Goal: Task Accomplishment & Management: Manage account settings

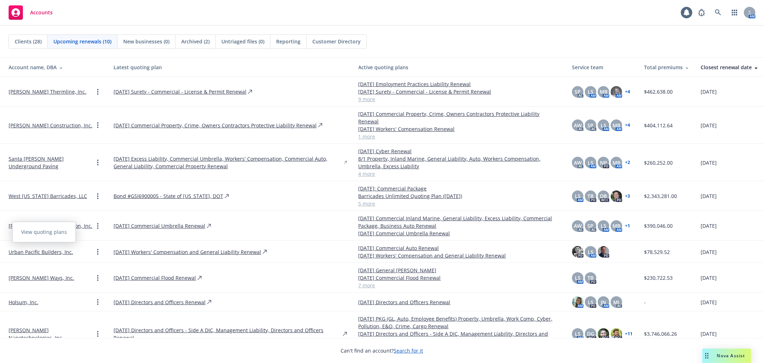
scroll to position [33, 0]
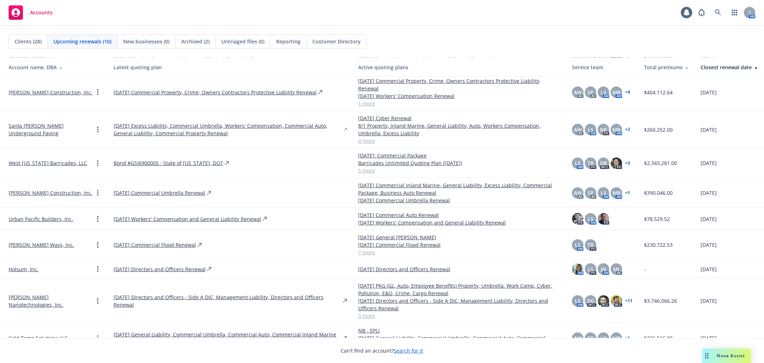
click at [682, 44] on div "Clients (28) Upcoming renewals (10) New businesses (0) Archived (2) Untriaged f…" at bounding box center [382, 41] width 747 height 14
click at [22, 88] on link "[PERSON_NAME] Construction, Inc." at bounding box center [51, 92] width 84 height 8
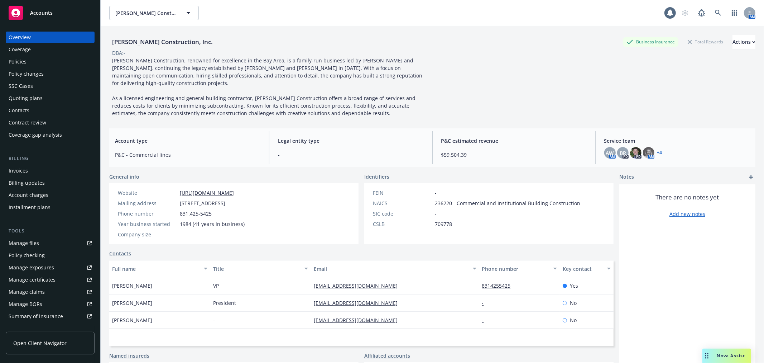
click at [52, 95] on div "Quoting plans" at bounding box center [50, 97] width 83 height 11
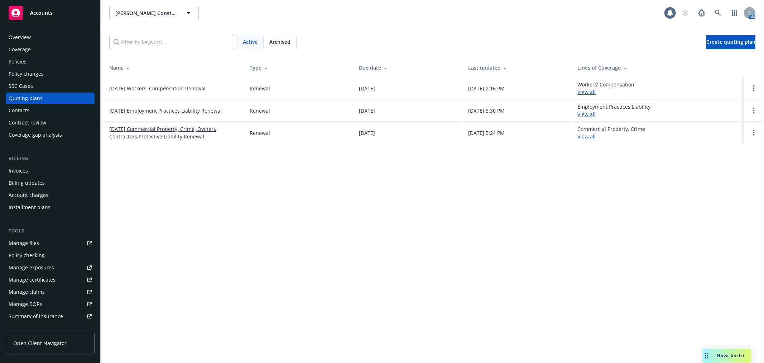
click at [168, 90] on link "[DATE] Workers' Compensation Renewal" at bounding box center [157, 89] width 96 height 8
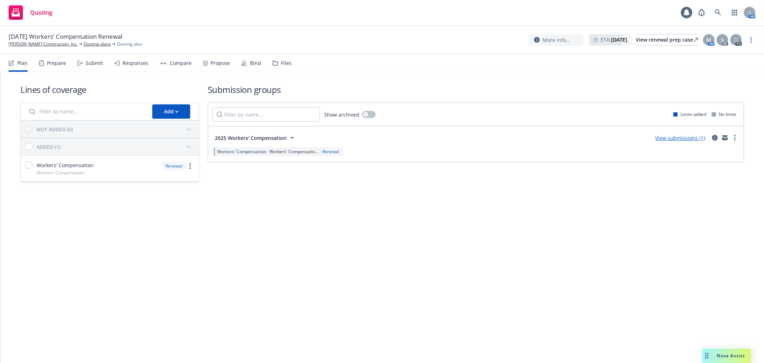
click at [229, 62] on div "Plan Prepare Submit Responses Compare Propose Bind Files" at bounding box center [150, 62] width 283 height 17
click at [216, 62] on div "Propose" at bounding box center [220, 63] width 19 height 6
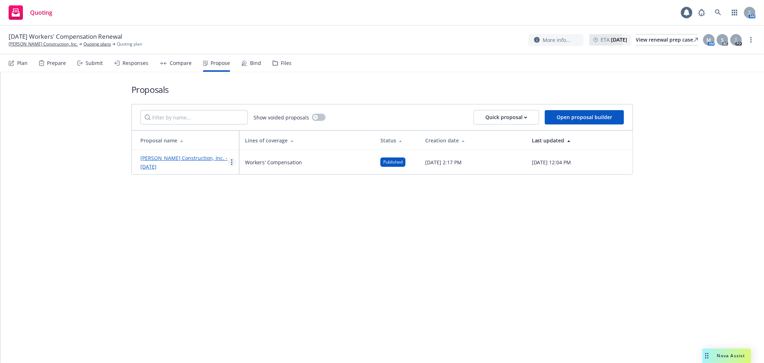
click at [234, 164] on link "more" at bounding box center [231, 162] width 9 height 9
click at [183, 180] on div "Proposals Show voided proposals Quick proposal Open proposal builder Proposal n…" at bounding box center [382, 129] width 502 height 114
click at [172, 156] on link "Slatter Construction, Inc. - October 1, 2025" at bounding box center [183, 161] width 87 height 15
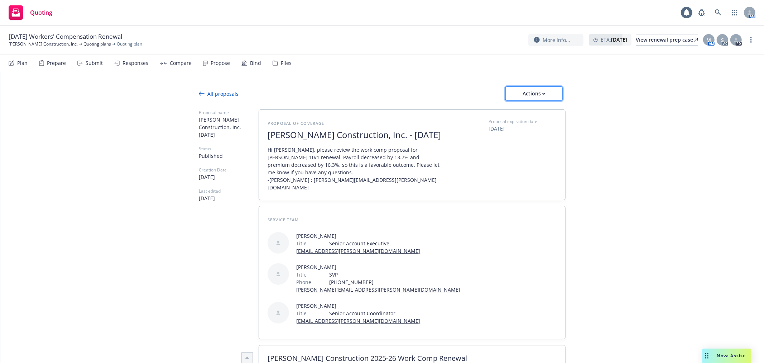
click at [543, 94] on div "Actions" at bounding box center [534, 94] width 34 height 14
click at [545, 97] on div "Actions" at bounding box center [534, 94] width 34 height 14
click at [540, 113] on span "Copy proposal link" at bounding box center [534, 112] width 62 height 7
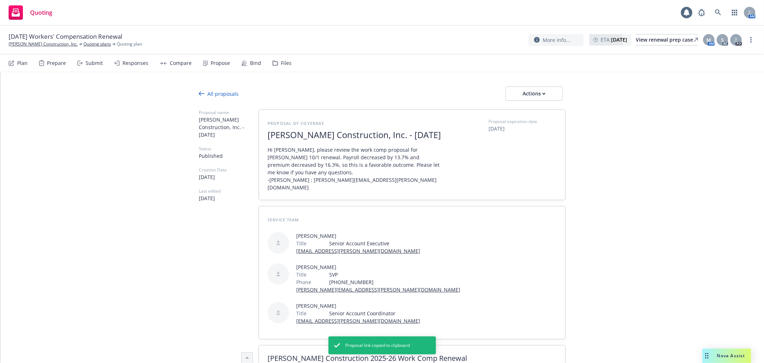
type textarea "x"
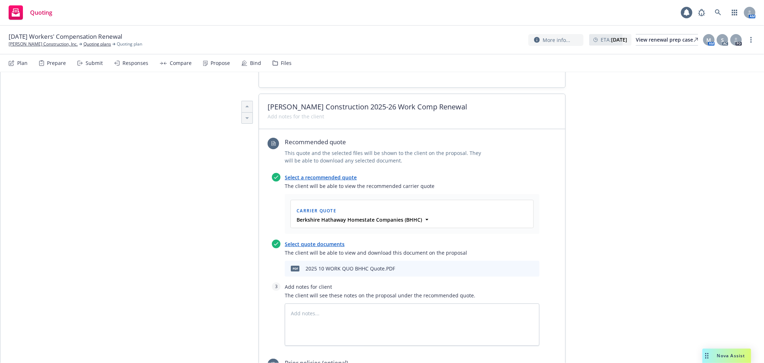
scroll to position [12, 0]
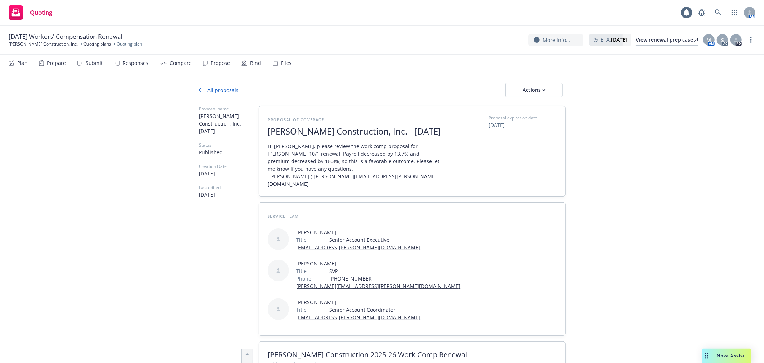
scroll to position [0, 0]
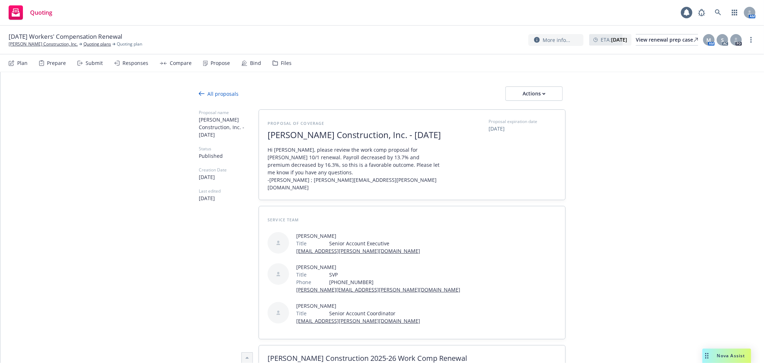
click at [219, 91] on div "All proposals" at bounding box center [219, 94] width 40 height 8
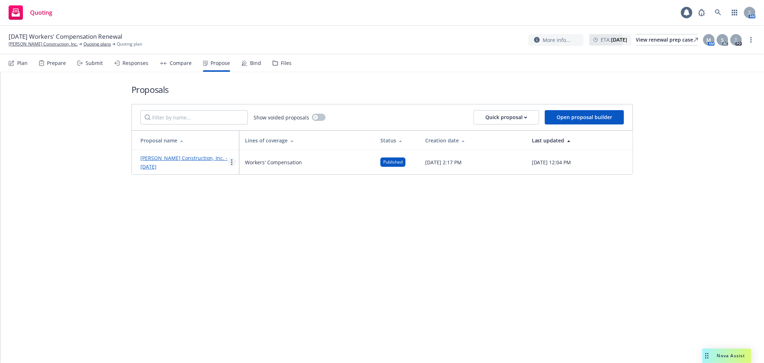
click at [231, 160] on icon "more" at bounding box center [231, 162] width 1 height 6
click at [206, 237] on div "Proposals Show voided proposals Quick proposal Open proposal builder Proposal n…" at bounding box center [382, 217] width 764 height 291
click at [534, 121] on button "Quick proposal" at bounding box center [507, 117] width 66 height 14
click at [645, 138] on div "Proposals Show voided proposals Quick proposal Open proposal builder Proposal n…" at bounding box center [382, 129] width 588 height 114
click at [571, 112] on button "Open proposal builder" at bounding box center [584, 117] width 79 height 14
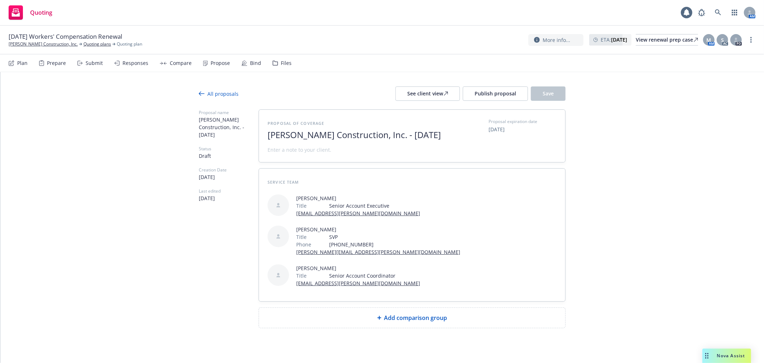
click at [212, 94] on div "All proposals" at bounding box center [219, 94] width 40 height 8
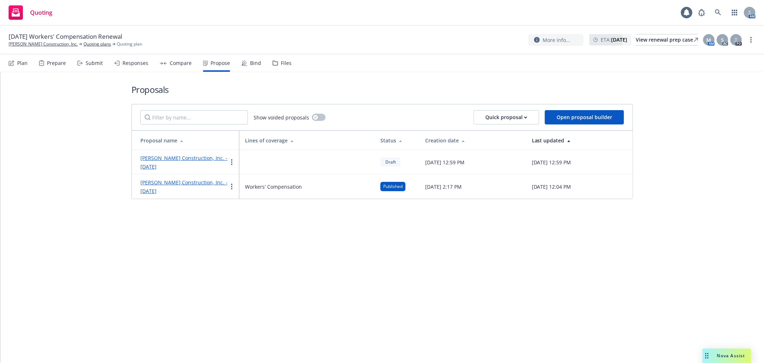
click at [238, 159] on td "Slatter Construction, Inc. - September 2025" at bounding box center [185, 162] width 107 height 24
click at [235, 162] on link "more" at bounding box center [231, 162] width 9 height 9
click at [264, 220] on link "Void" at bounding box center [260, 222] width 64 height 14
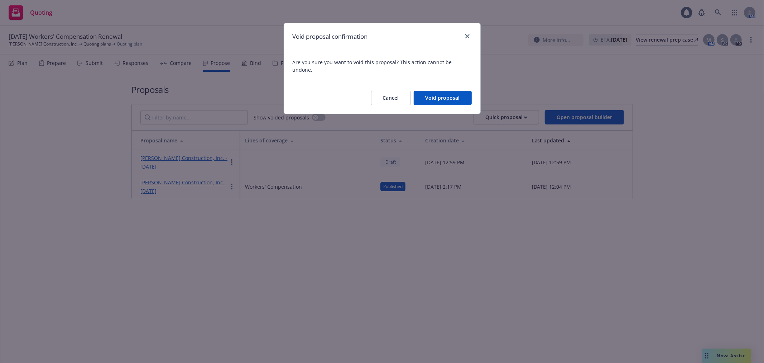
click at [436, 91] on button "Void proposal" at bounding box center [443, 98] width 58 height 14
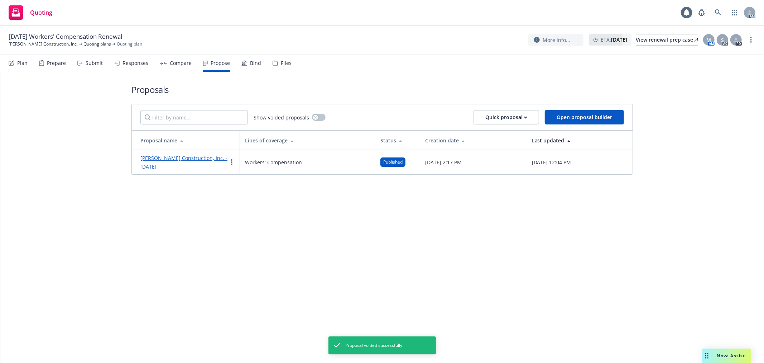
click at [174, 63] on div "Compare" at bounding box center [181, 63] width 22 height 6
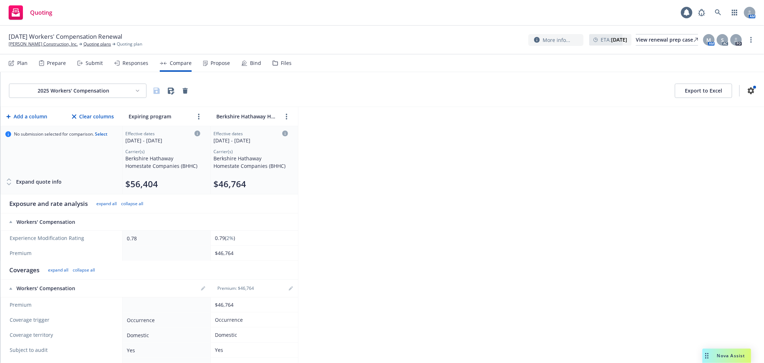
click at [692, 90] on button "Export to Excel" at bounding box center [703, 90] width 57 height 14
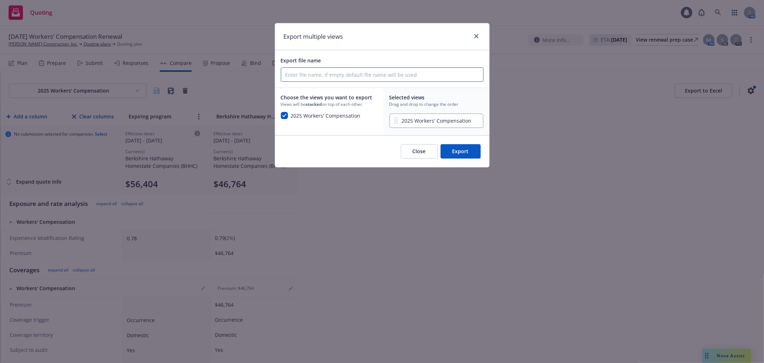
click at [379, 71] on input "Export file name" at bounding box center [382, 75] width 202 height 14
type input "s"
type input "Slatter Work Comp Proposal"
click at [456, 158] on div "Close Export" at bounding box center [382, 151] width 214 height 32
click at [457, 146] on button "Export" at bounding box center [461, 151] width 40 height 14
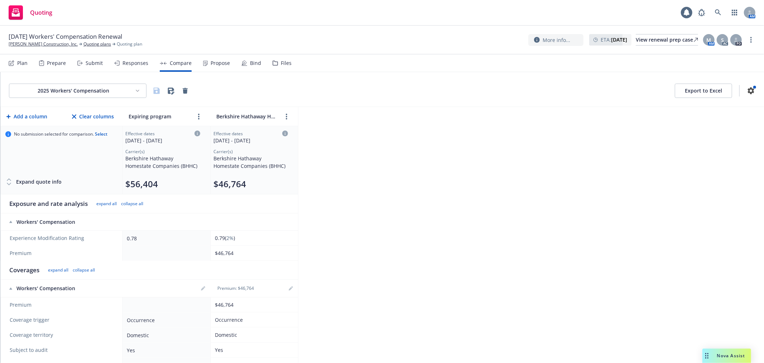
click at [562, 148] on div "2025 Workers' Compensation Export to Excel Add a column Clear columns Expiring …" at bounding box center [382, 217] width 764 height 291
click at [451, 185] on div "2025 Workers' Compensation Export to Excel Add a column Clear columns Expiring …" at bounding box center [382, 217] width 764 height 291
click at [20, 43] on link "[PERSON_NAME] Construction, Inc." at bounding box center [43, 44] width 69 height 6
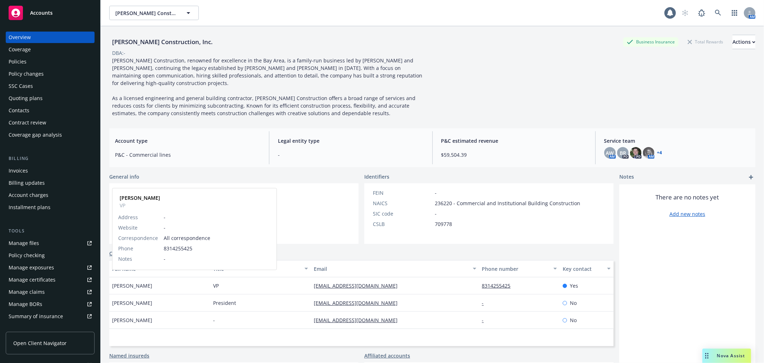
click at [120, 282] on span "Alexandra Szoke" at bounding box center [132, 286] width 40 height 8
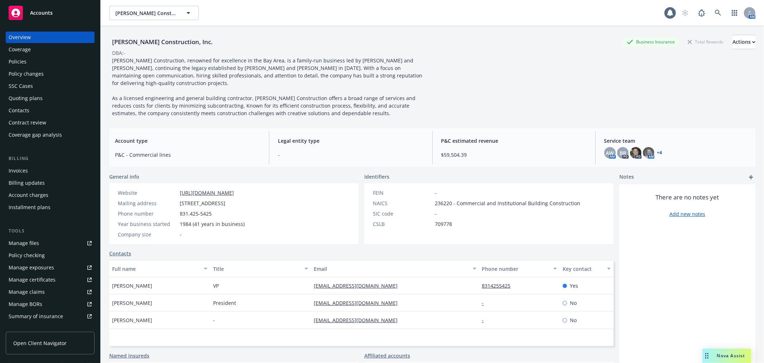
click at [706, 352] on div "Drag to move" at bounding box center [707, 355] width 9 height 14
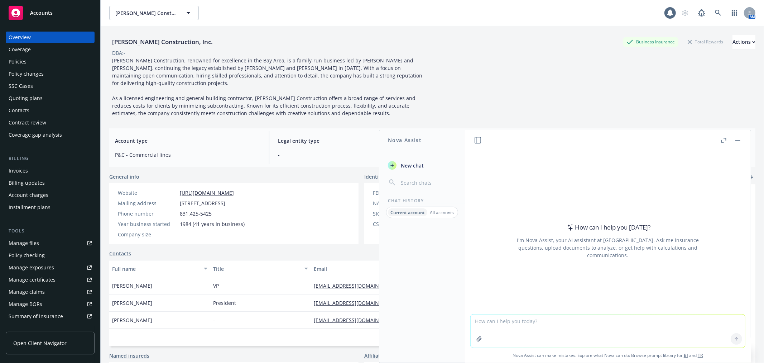
click at [497, 323] on textarea at bounding box center [608, 330] width 274 height 33
type textarea "do we have a proposal email template?"
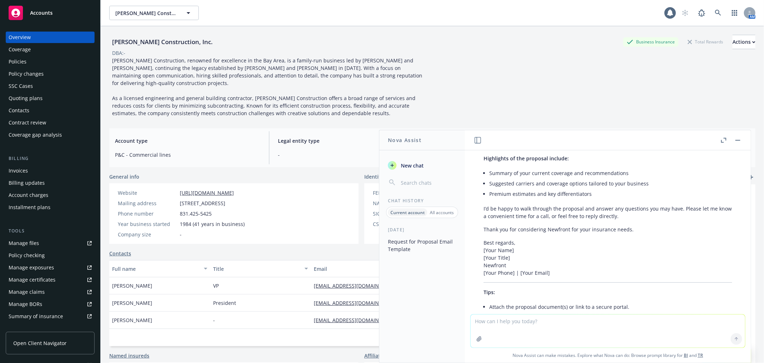
scroll to position [36, 0]
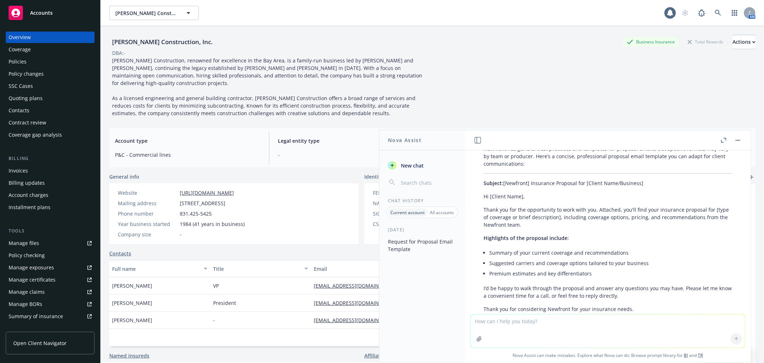
drag, startPoint x: 638, startPoint y: 313, endPoint x: 494, endPoint y: 202, distance: 181.6
click at [494, 202] on div "do we have a proposal email template? Newfront has general best practices and t…" at bounding box center [608, 256] width 286 height 212
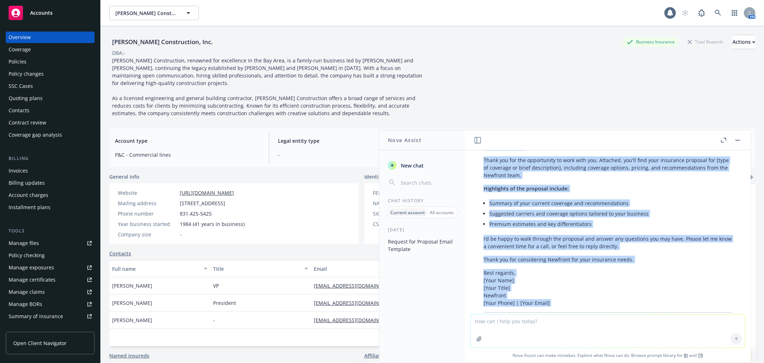
scroll to position [165, 0]
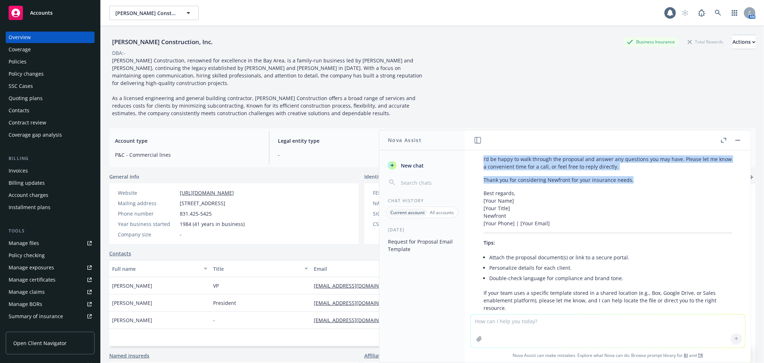
drag, startPoint x: 484, startPoint y: 194, endPoint x: 656, endPoint y: 176, distance: 172.5
click at [656, 176] on div "Newfront has general best practices and templates for proposal emails, but spec…" at bounding box center [607, 163] width 263 height 301
copy div "Hi [Client Name], Thank you for the opportunity to work with you. Attached, you…"
click at [44, 59] on div "Policies" at bounding box center [50, 61] width 83 height 11
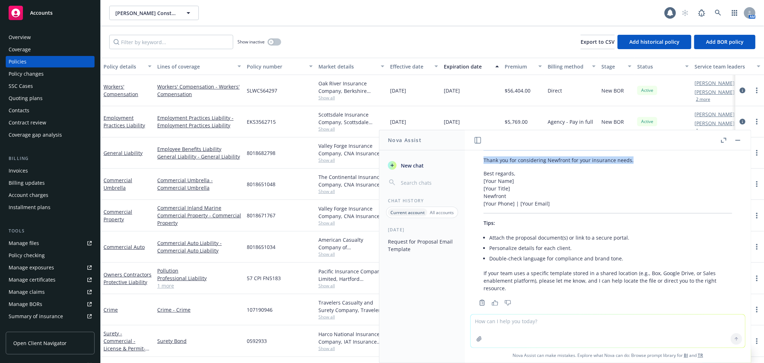
scroll to position [195, 0]
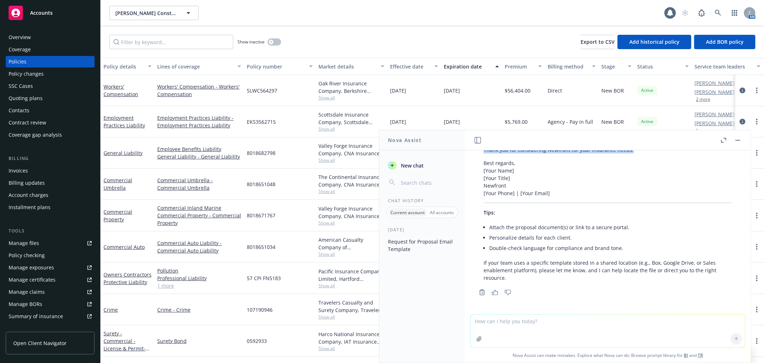
click at [735, 140] on button "button" at bounding box center [738, 140] width 9 height 9
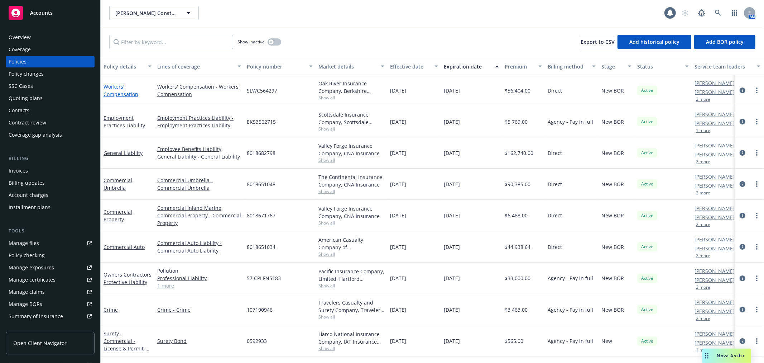
click at [105, 92] on link "Workers' Compensation" at bounding box center [121, 90] width 35 height 14
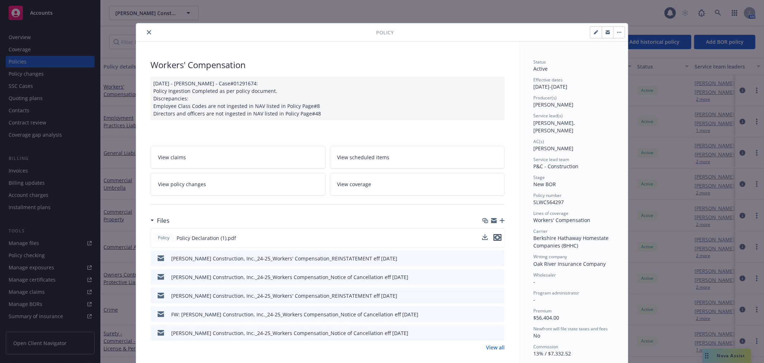
click at [498, 236] on icon "preview file" at bounding box center [497, 237] width 6 height 5
click at [146, 28] on button "close" at bounding box center [149, 32] width 9 height 9
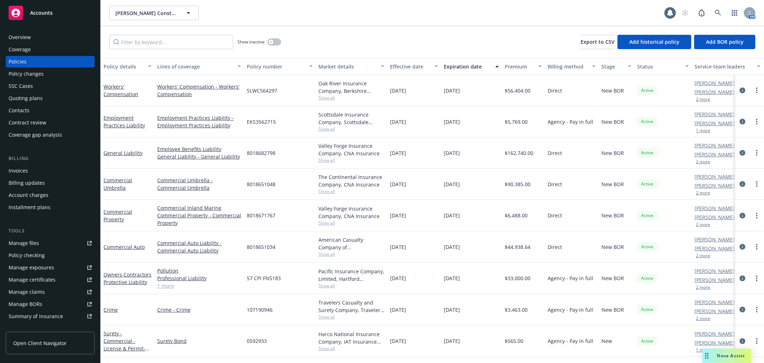
click at [45, 95] on div "Quoting plans" at bounding box center [50, 97] width 83 height 11
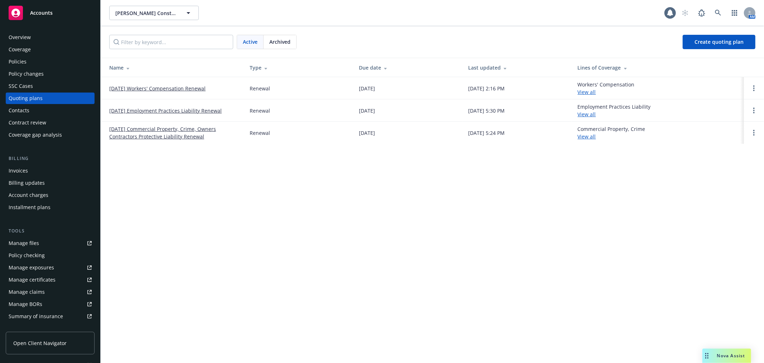
click at [138, 87] on link "10/01/25 Workers' Compensation Renewal" at bounding box center [157, 89] width 96 height 8
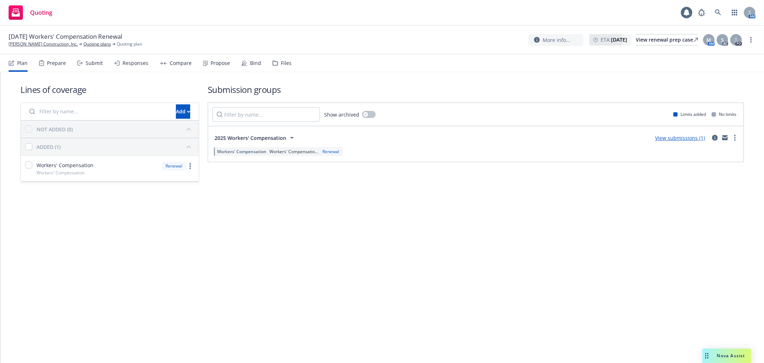
click at [218, 63] on div "Propose" at bounding box center [220, 63] width 19 height 6
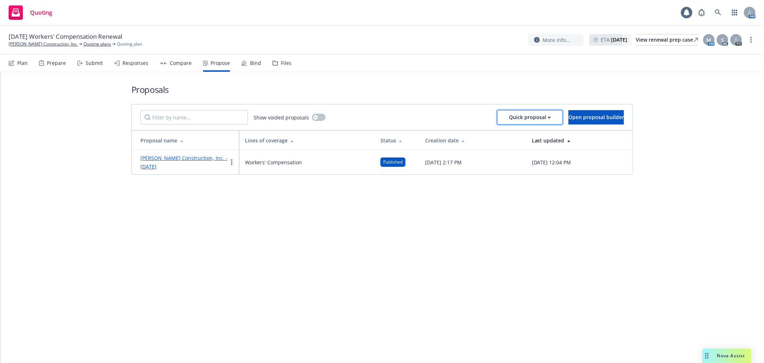
click at [524, 116] on div "Quick proposal" at bounding box center [530, 117] width 42 height 14
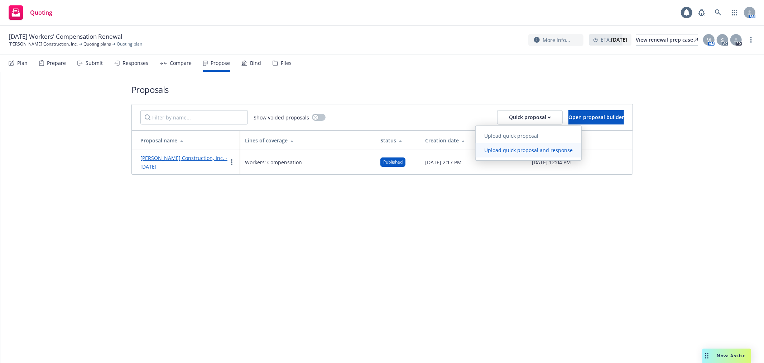
click at [540, 149] on span "Upload quick proposal and response" at bounding box center [529, 150] width 106 height 7
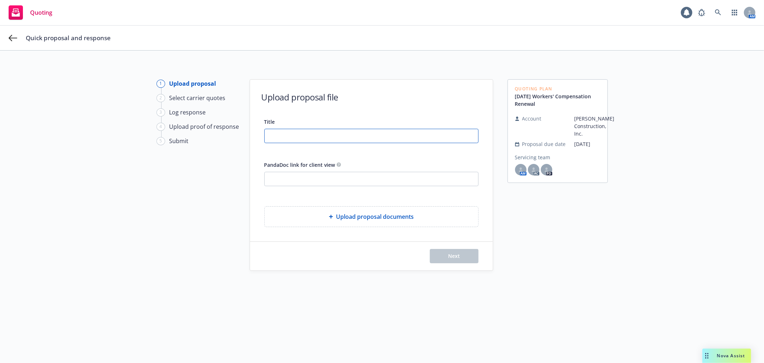
click at [378, 139] on input "Title" at bounding box center [372, 136] width 214 height 14
click at [13, 36] on icon at bounding box center [13, 38] width 9 height 9
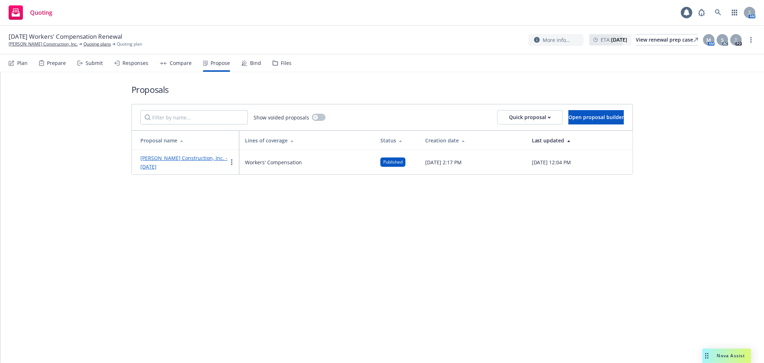
click at [23, 15] on rect at bounding box center [16, 12] width 14 height 14
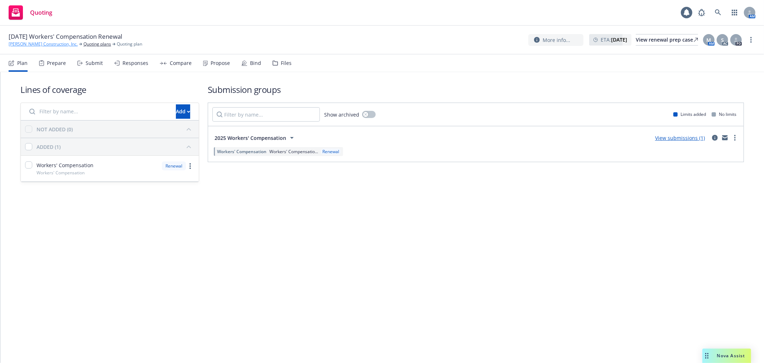
click at [37, 47] on link "[PERSON_NAME] Construction, Inc." at bounding box center [43, 44] width 69 height 6
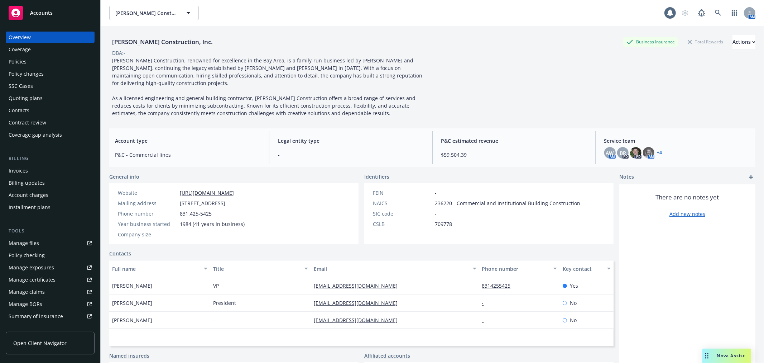
click at [38, 17] on div "Accounts" at bounding box center [50, 13] width 83 height 14
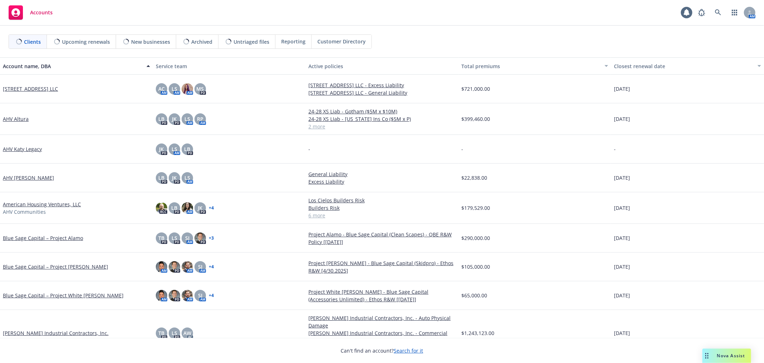
click at [98, 40] on span "Upcoming renewals" at bounding box center [86, 42] width 48 height 8
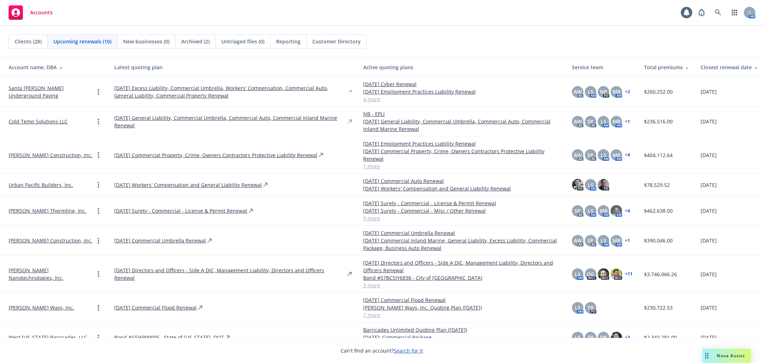
click at [27, 88] on link "Santa [PERSON_NAME] Underground Paving" at bounding box center [52, 91] width 86 height 15
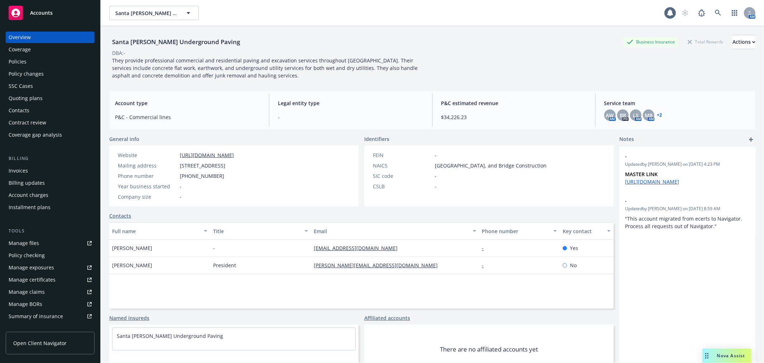
click at [37, 95] on div "Quoting plans" at bounding box center [26, 97] width 34 height 11
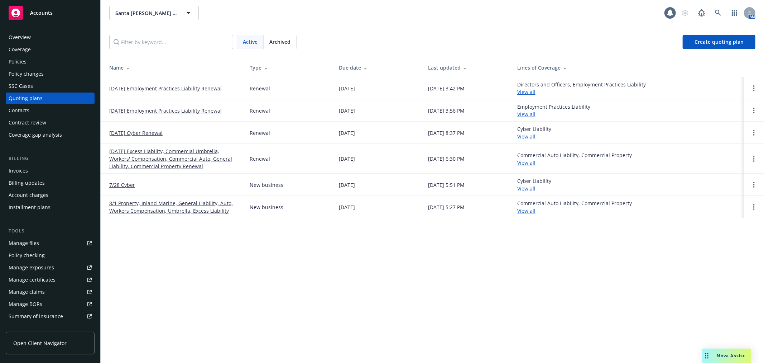
click at [135, 86] on link "[DATE] Employment Practices Liability Renewal" at bounding box center [165, 89] width 112 height 8
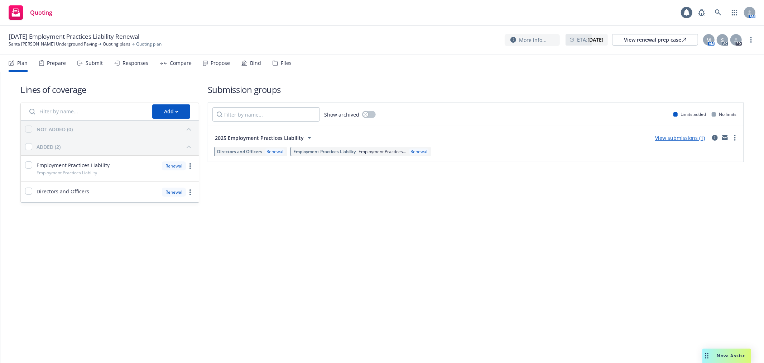
click at [204, 66] on div "Propose" at bounding box center [216, 62] width 27 height 17
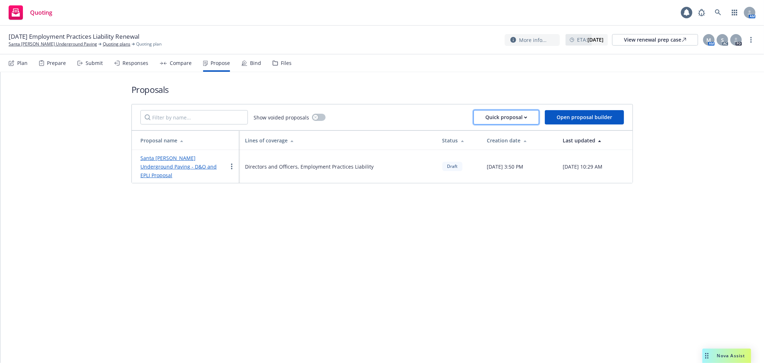
click at [526, 117] on icon "button" at bounding box center [525, 116] width 3 height 1
click at [511, 151] on span "Upload quick proposal and response" at bounding box center [529, 150] width 106 height 7
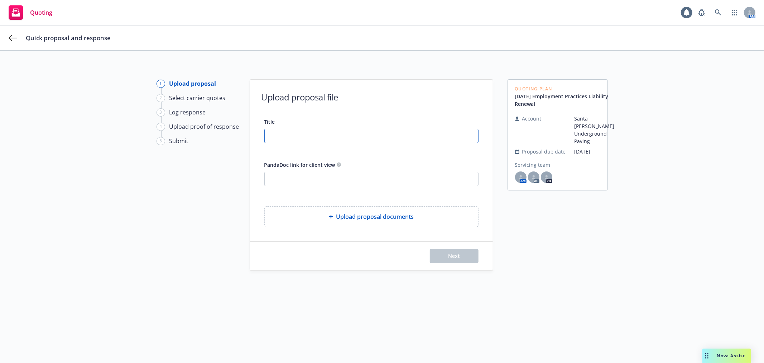
click at [292, 133] on input "Title" at bounding box center [372, 136] width 214 height 14
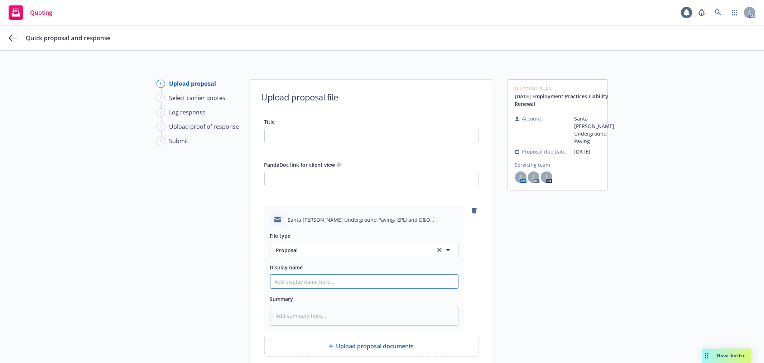
click at [319, 279] on input "Display name" at bounding box center [364, 281] width 188 height 14
type textarea "x"
type input "2"
type textarea "x"
type input "20"
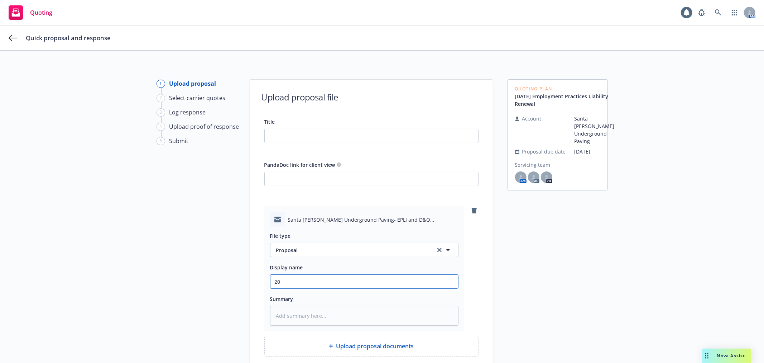
type textarea "x"
type input "202"
type textarea "x"
type input "2025"
type textarea "x"
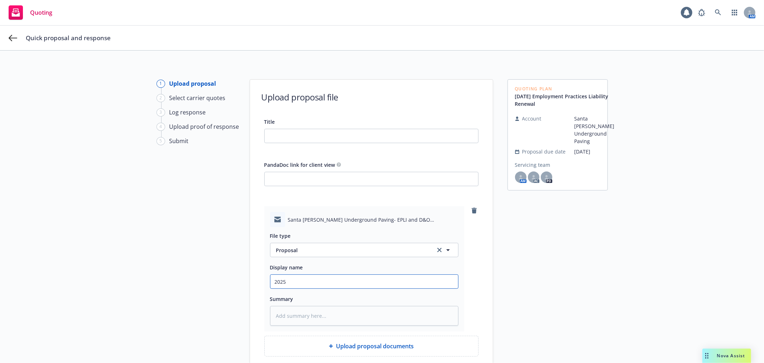
type input "2025"
type textarea "x"
type input "2025 1"
type textarea "x"
type input "2025 10"
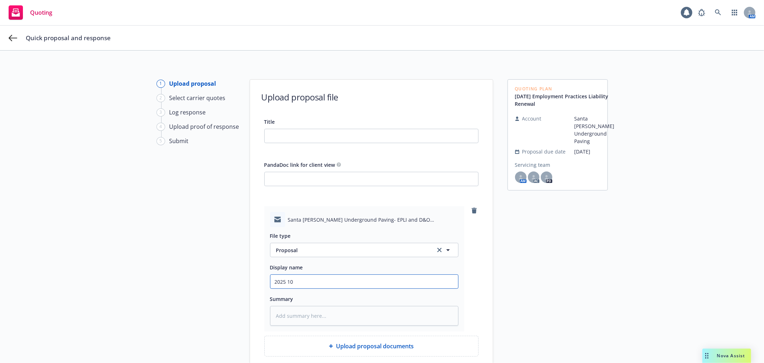
type textarea "x"
type input "2025 10"
type textarea "x"
type input "2025 10 E"
type textarea "x"
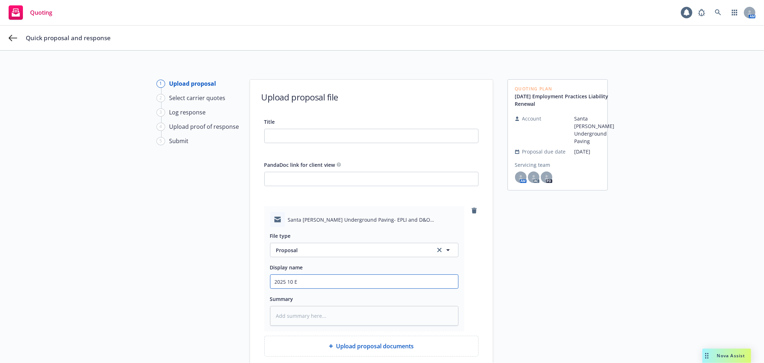
type input "2025 10 EP"
type textarea "x"
type input "2025 10 EPL"
type textarea "x"
type input "2025 10 EPL"
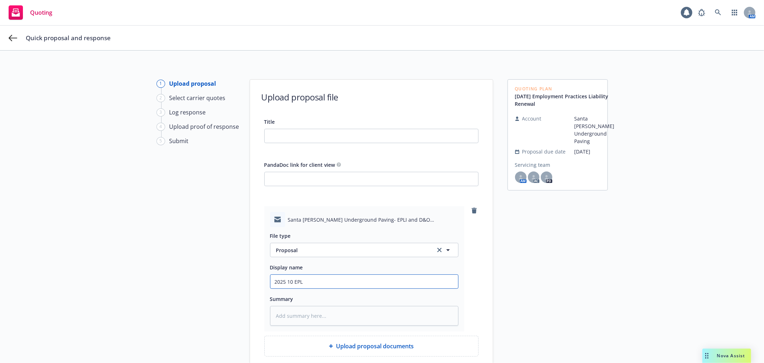
type textarea "x"
type input "2025 10 EPL D"
type textarea "x"
type input "2025 10 EPL DO"
type textarea "x"
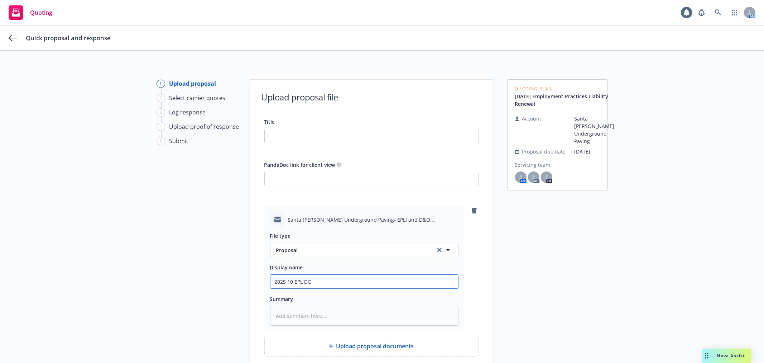
type input "2025 10 EPL DO"
type textarea "x"
type input "2025 10 EPL DO P"
type textarea "x"
type input "2025 10 EPL DO PR"
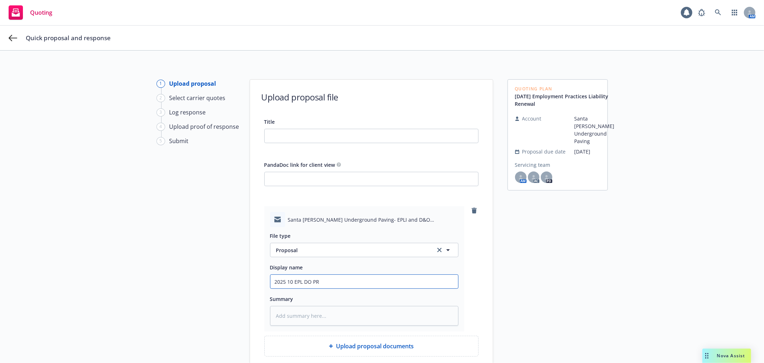
type textarea "x"
type input "2025 10 EPL DO PRO"
type textarea "x"
type input "2025 10 EPL DO PRO"
type textarea "x"
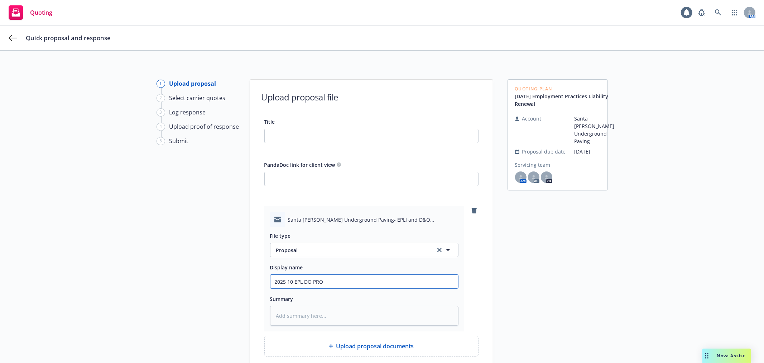
type input "2025 10 EPL DO PRO P"
type textarea "x"
type input "2025 10 EPL DO PRO Pr"
type textarea "x"
type input "2025 10 EPL DO PRO Pro"
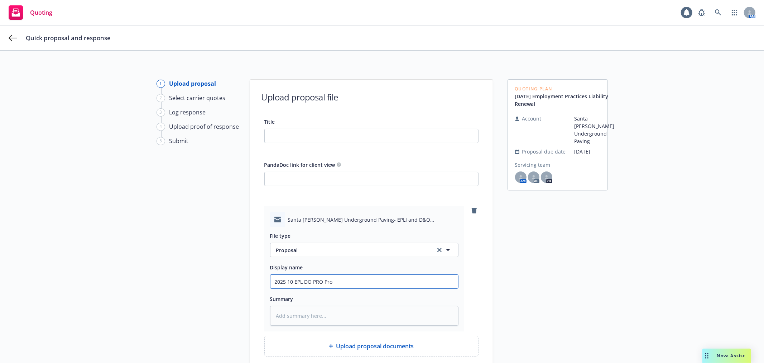
type textarea "x"
type input "2025 10 EPL DO PRO Prop"
type textarea "x"
type input "2025 10 EPL DO PRO Propo"
type textarea "x"
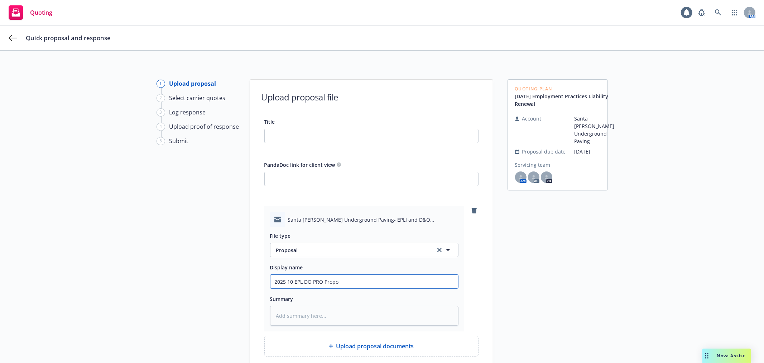
type input "2025 10 EPL DO PRO Propos"
type textarea "x"
type input "2025 10 EPL DO PRO Proposa"
type textarea "x"
type input "2025 10 EPL DO PRO Proposal"
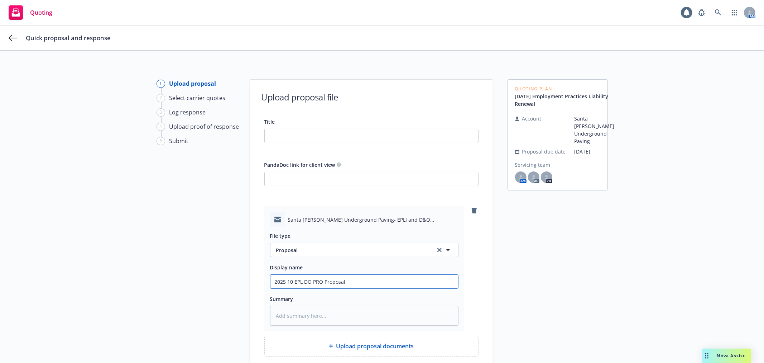
type textarea "x"
type input "2025 10 EPL DO PRO Proposal"
type textarea "x"
type input "2025 10 EPL DO PRO Proposal s"
type textarea "x"
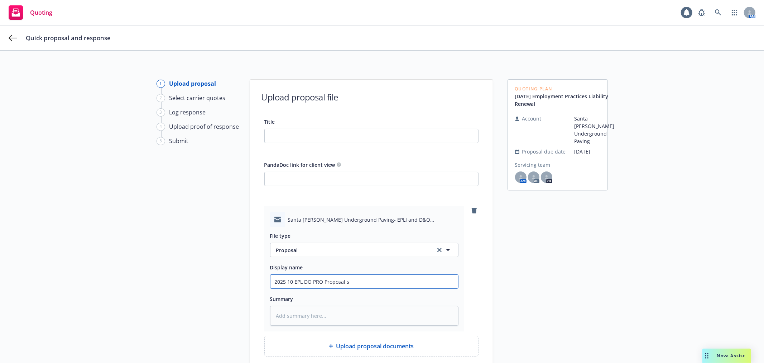
type input "2025 10 EPL DO PRO Proposal se"
type textarea "x"
type input "2025 10 EPL DO PRO Proposal sen"
type textarea "x"
type input "2025 10 EPL DO PRO Proposal sent"
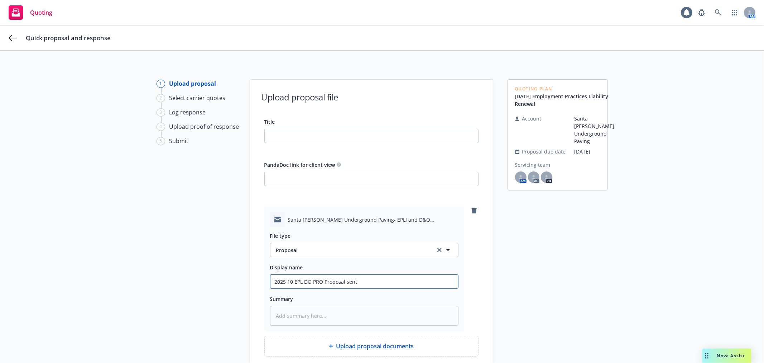
type textarea "x"
type input "2025 10 EPL DO PRO Proposal sent"
type textarea "x"
type input "2025 10 EPL DO PRO Proposal sent t"
type textarea "x"
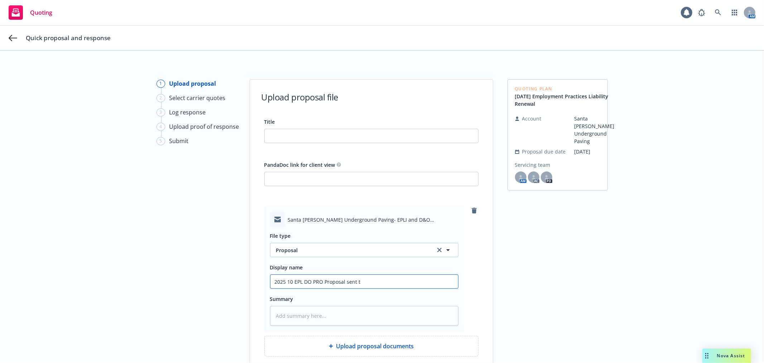
type input "2025 10 EPL DO PRO Proposal sent to"
type textarea "x"
type input "2025 10 EPL DO PRO Proposal sent to"
type textarea "x"
type input "2025 10 EPL DO PRO Proposal sent to c"
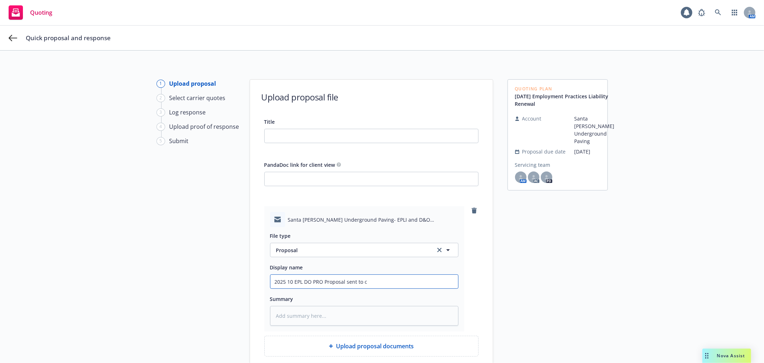
type textarea "x"
type input "2025 10 EPL DO PRO Proposal sent to cl"
type textarea "x"
type input "2025 10 EPL DO PRO Proposal sent to cli"
type textarea "x"
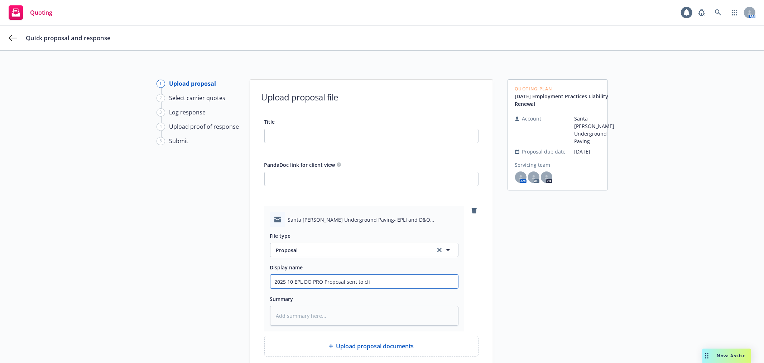
type input "2025 10 EPL DO PRO Proposal sent to clie"
type textarea "x"
type input "2025 10 EPL DO PRO Proposal sent to clien"
type textarea "x"
type input "2025 10 EPL DO PRO Proposal sent to client"
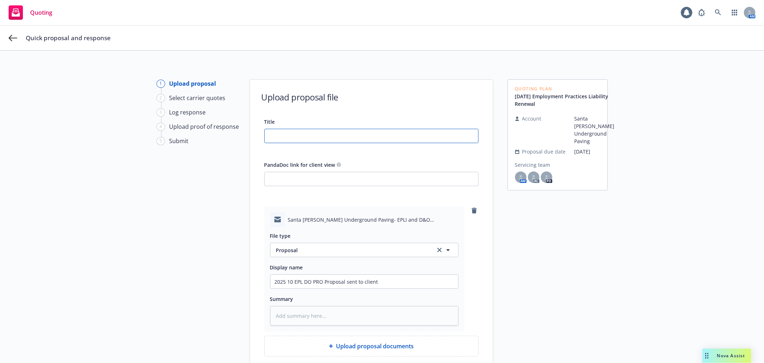
click at [299, 139] on input "Title" at bounding box center [372, 136] width 214 height 14
type input "A"
type textarea "x"
type input "AS"
type textarea "x"
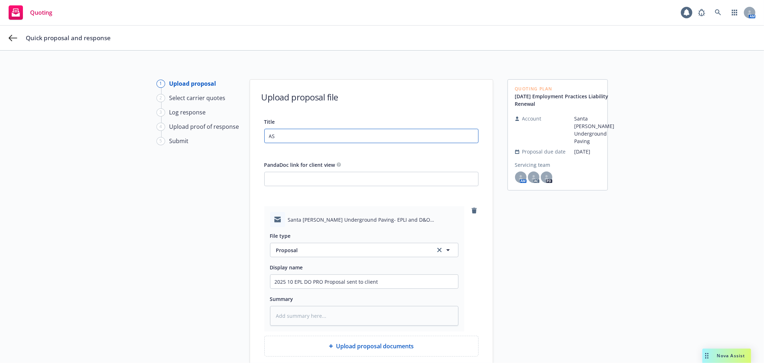
type input "ASC"
type textarea "x"
type input "ASCU"
type textarea "x"
type input "ASCUP"
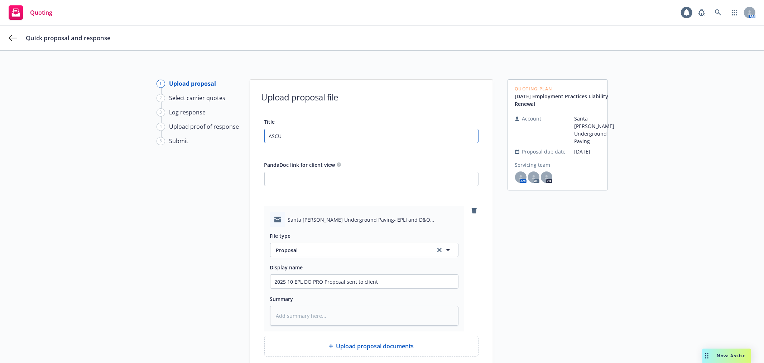
type textarea "x"
type input "ASCU"
type textarea "x"
type input "ASC"
type textarea "x"
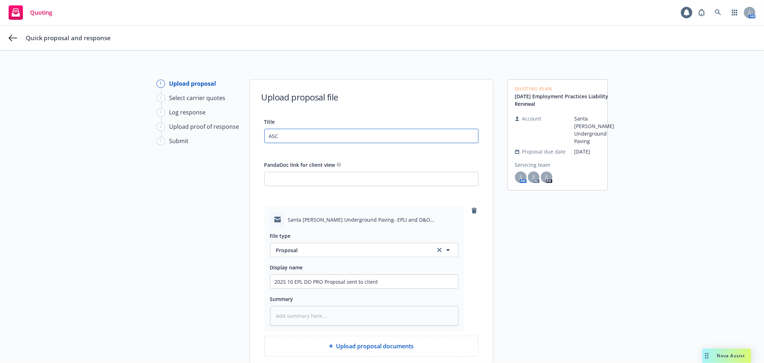
type input "AS"
type textarea "x"
type input "A"
type textarea "x"
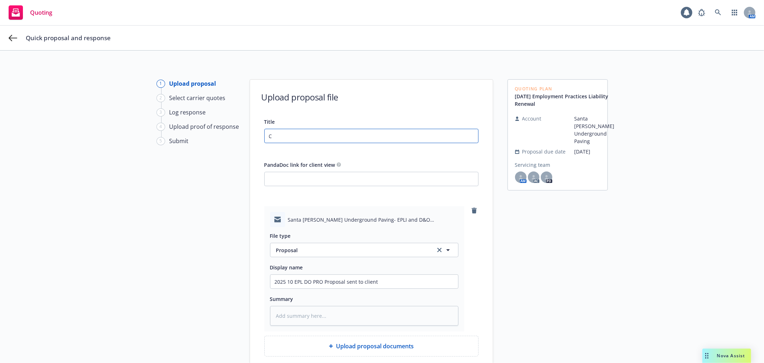
type input "CS"
type textarea "x"
type input "CSU"
type textarea "x"
type input "CSUO"
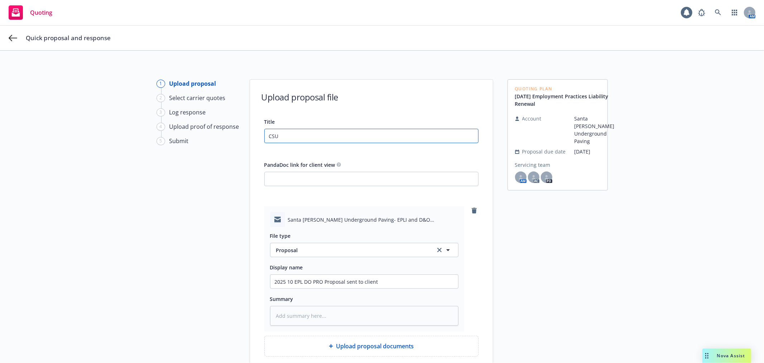
type textarea "x"
type input "CSUOP"
type textarea "x"
type input "CSUO"
type textarea "x"
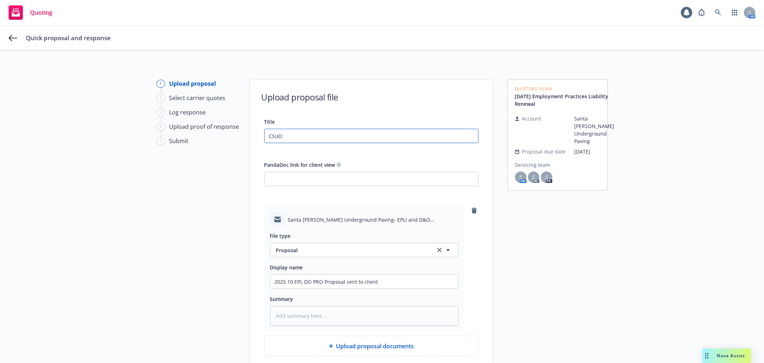
type input "CSU"
type textarea "x"
type input "CS"
type textarea "x"
type input "C"
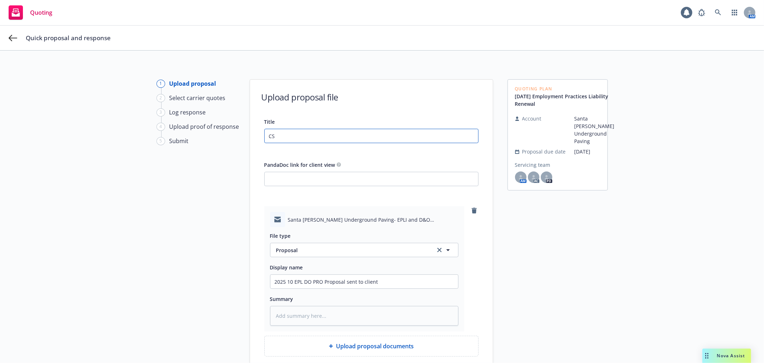
type textarea "x"
type input "S"
type textarea "x"
type input "SC"
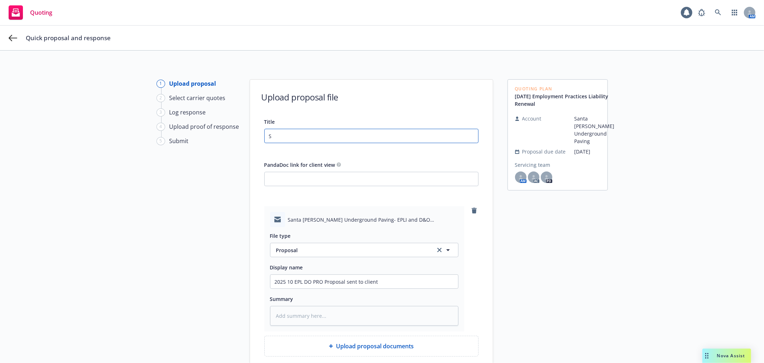
type textarea "x"
type input "SCU"
type textarea "x"
type input "SCUP"
type textarea "x"
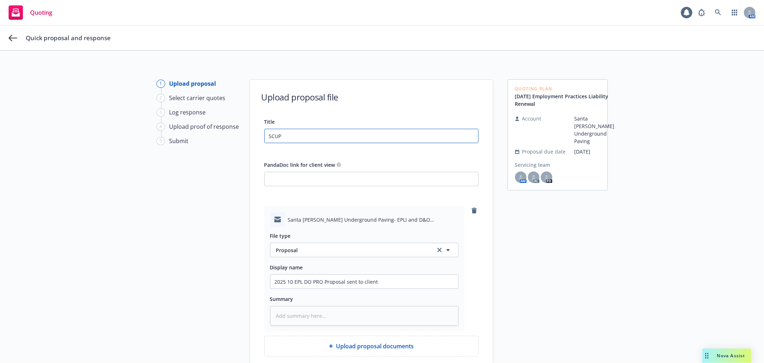
type input "SCUP"
type textarea "x"
type input "SCUP D"
type textarea "x"
type input "SCUP DO"
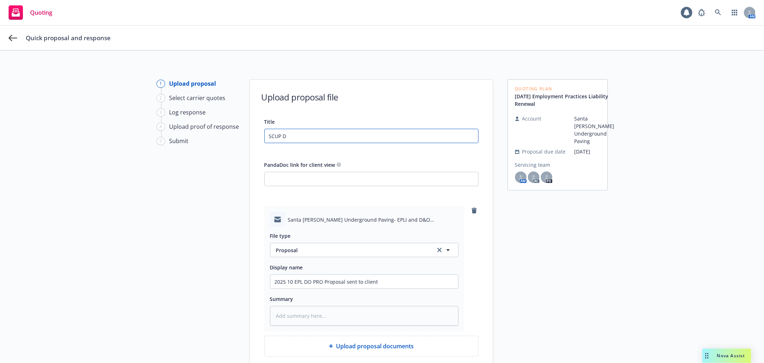
type textarea "x"
type input "SCUP DO"
type textarea "x"
type input "SCUP DO P"
type textarea "x"
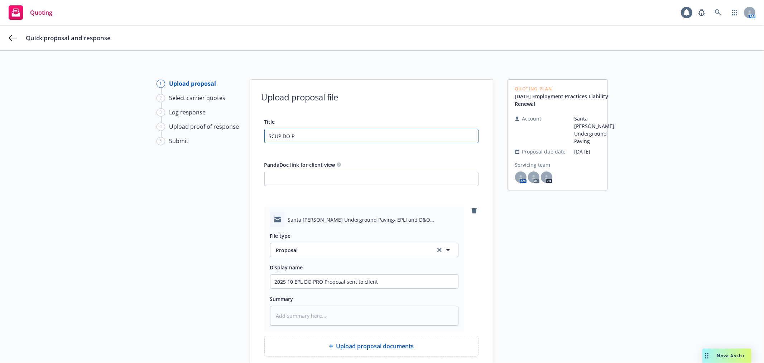
type input "SCUP DO"
type textarea "x"
type input "SCUP DO E"
type textarea "x"
type input "SCUP DO EP"
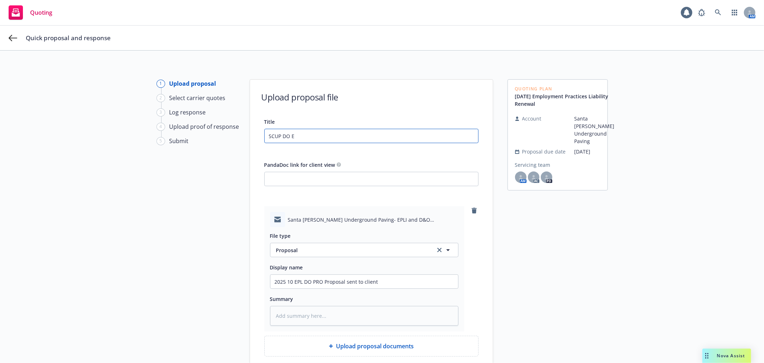
type textarea "x"
type input "SCUP DO EPL"
type textarea "x"
type input "SCUP DO EPL"
type textarea "x"
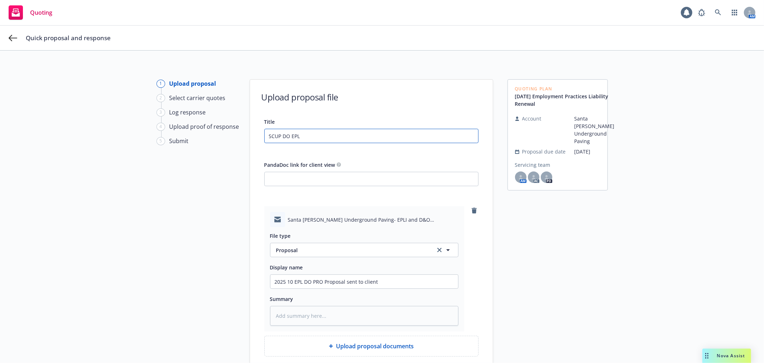
type input "SCUP DO EPL P"
type textarea "x"
type input "SCUP DO EPL Pr"
type textarea "x"
type input "SCUP DO EPL Pro"
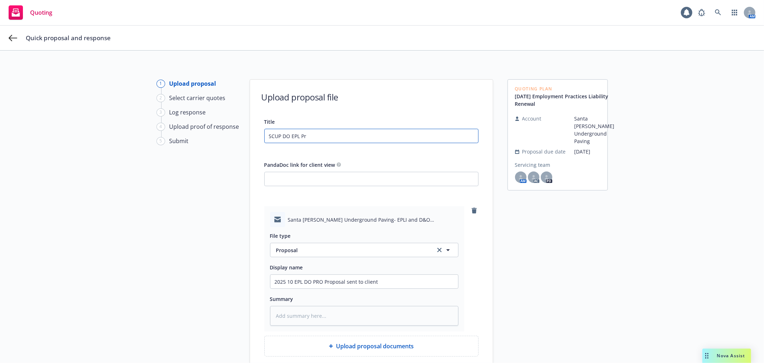
type textarea "x"
type input "SCUP DO EPL Prop"
type textarea "x"
type input "SCUP DO EPL Propo"
type textarea "x"
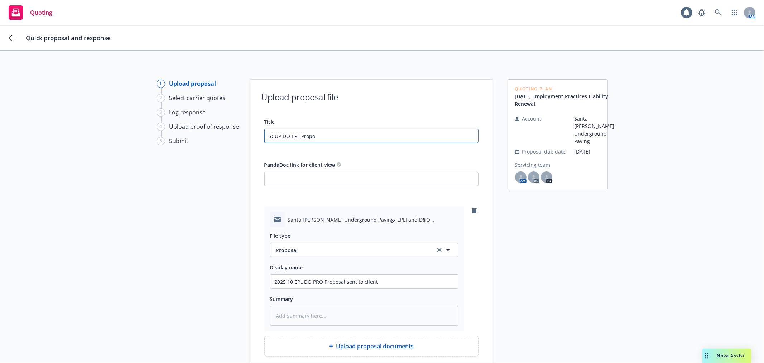
type input "SCUP DO EPL Propos"
type textarea "x"
type input "SCUP DO EPL Proposa"
type textarea "x"
type input "SCUP DO EPL Proposal"
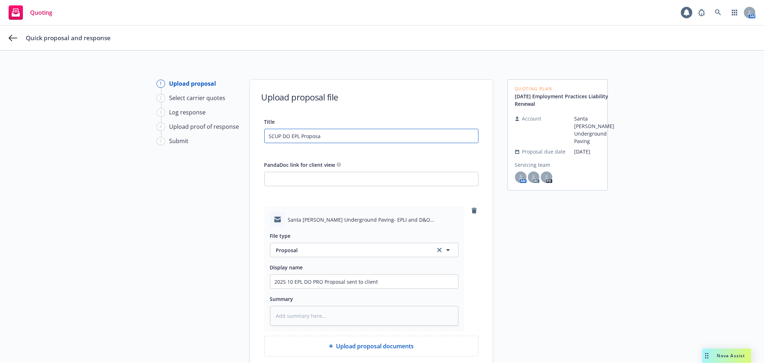
type textarea "x"
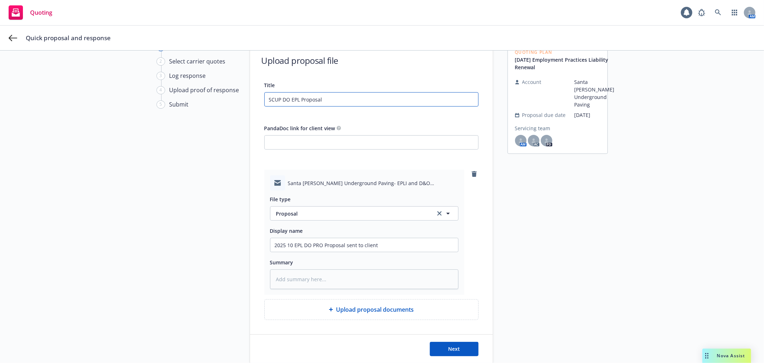
scroll to position [84, 0]
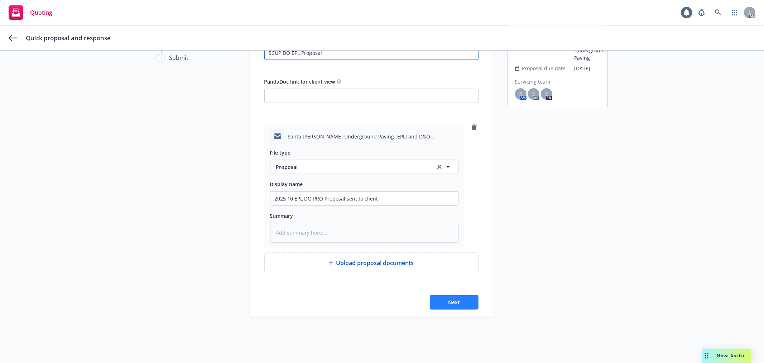
type input "SCUP DO EPL Proposal"
click at [450, 302] on span "Next" at bounding box center [454, 301] width 12 height 7
type textarea "x"
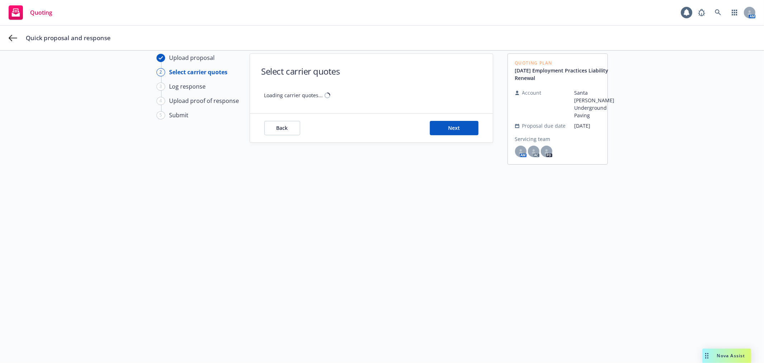
scroll to position [26, 0]
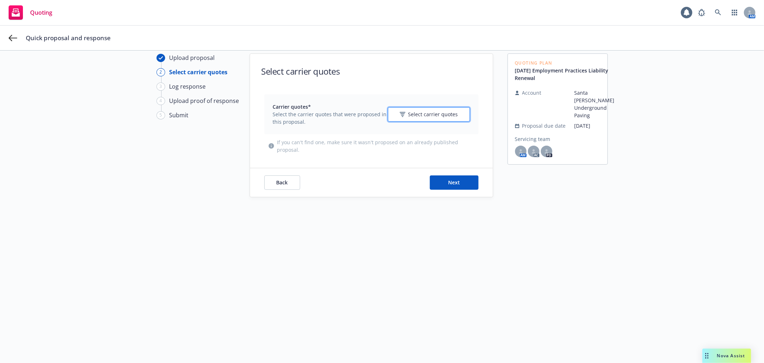
click at [439, 117] on span "Select carrier quotes" at bounding box center [433, 114] width 50 height 8
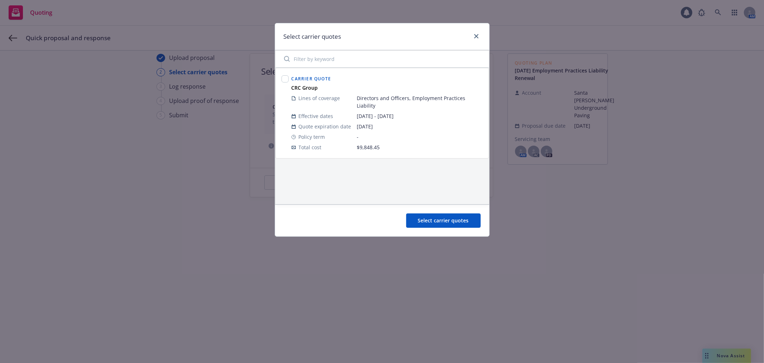
click at [288, 77] on div at bounding box center [285, 79] width 7 height 9
click at [287, 77] on input "checkbox" at bounding box center [285, 78] width 7 height 7
checkbox input "true"
click at [449, 214] on button "Select carrier quotes" at bounding box center [443, 220] width 75 height 14
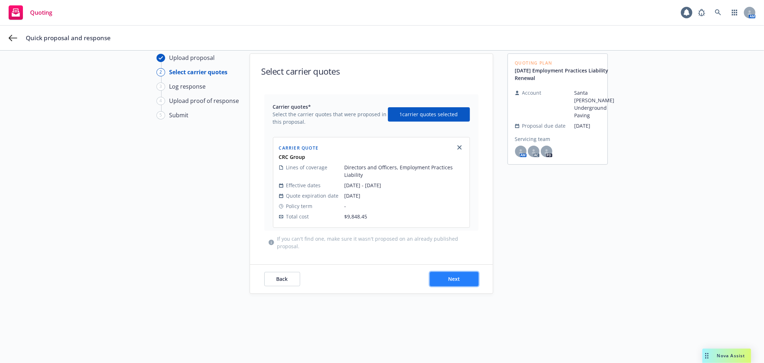
click at [462, 276] on button "Next" at bounding box center [454, 279] width 49 height 14
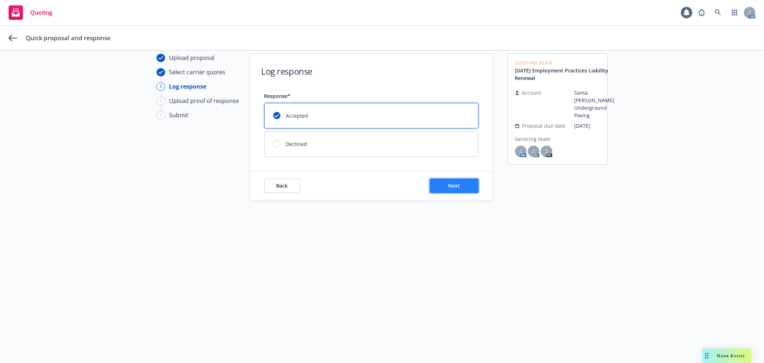
click at [464, 183] on button "Next" at bounding box center [454, 185] width 49 height 14
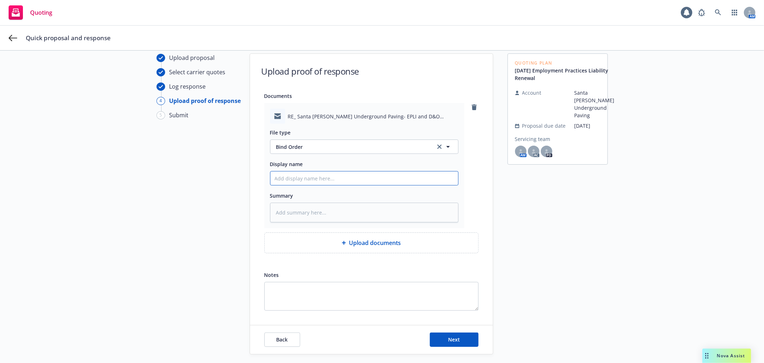
click at [305, 182] on input "Display name" at bounding box center [364, 178] width 188 height 14
type textarea "x"
type input "2"
type textarea "x"
type input "20"
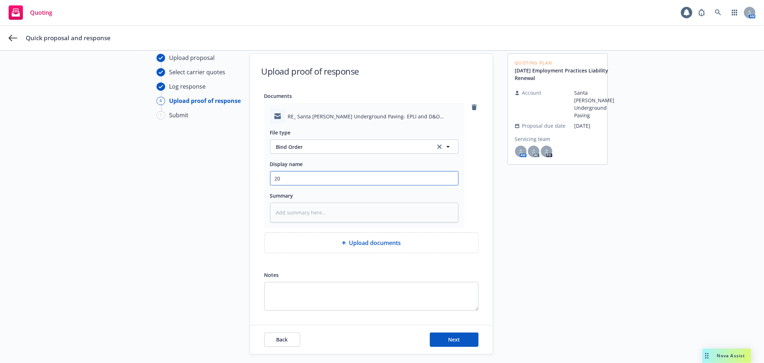
type textarea "x"
type input "202"
type textarea "x"
type input "2025"
type textarea "x"
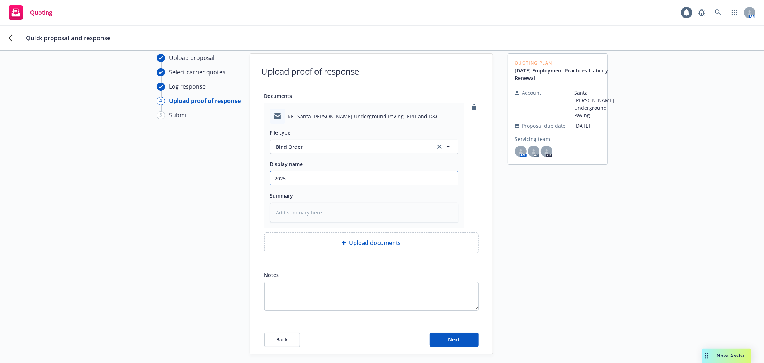
type input "2025"
type textarea "x"
type input "2025 1"
type textarea "x"
type input "2025 10"
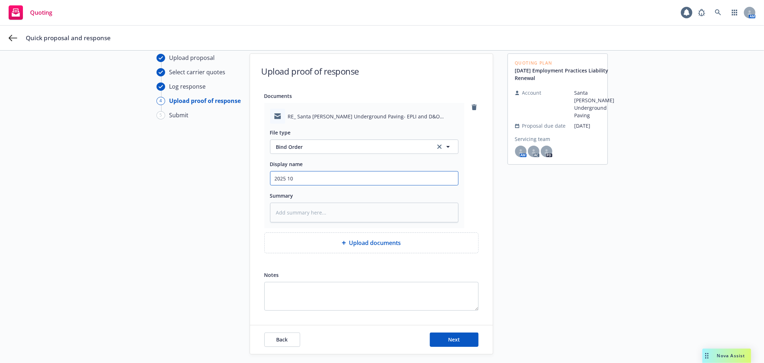
type textarea "x"
type input "2025 10"
type textarea "x"
type input "2025 10 E"
type textarea "x"
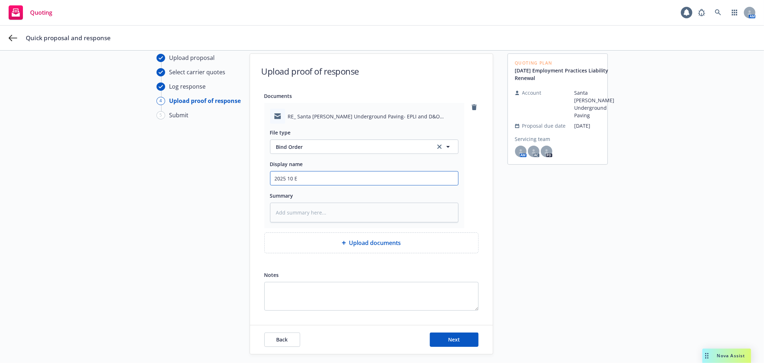
type input "2025 10 EP"
type textarea "x"
type input "2025 10 EPL"
type textarea "x"
type input "2025 10 EPL"
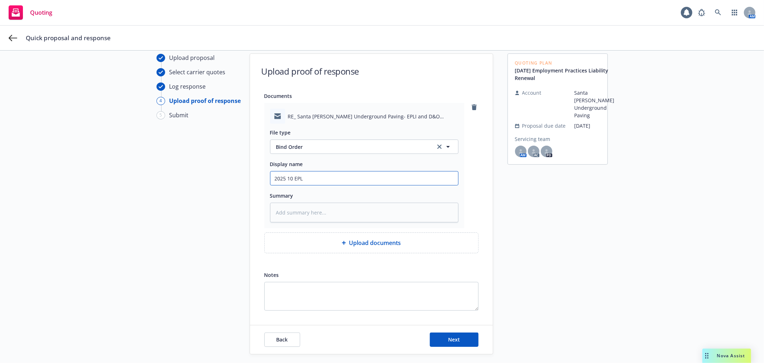
type textarea "x"
type input "2025 10 EPL D"
type textarea "x"
type input "2025 10 EPL DO"
type textarea "x"
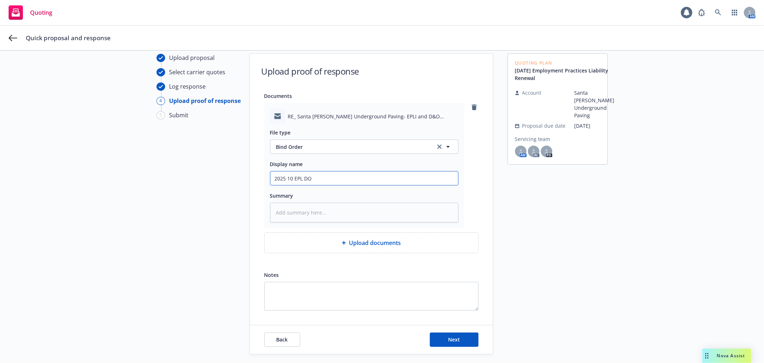
type input "2025 10 EPL DO"
type textarea "x"
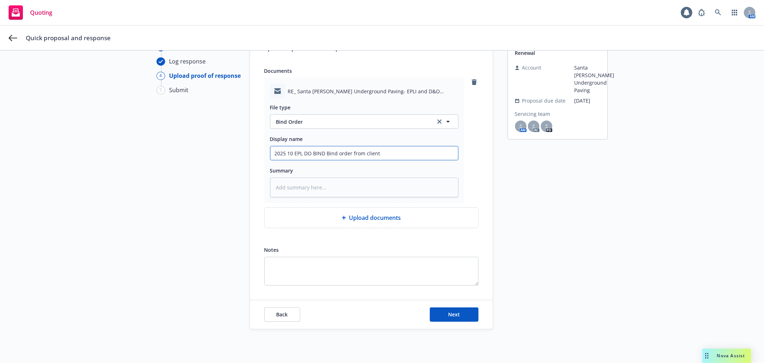
scroll to position [63, 0]
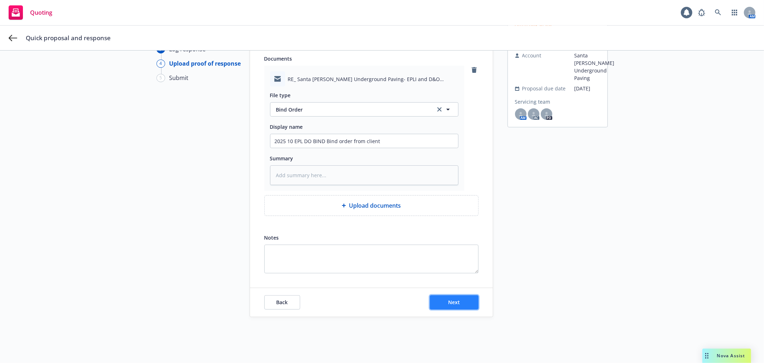
click at [466, 298] on button "Next" at bounding box center [454, 302] width 49 height 14
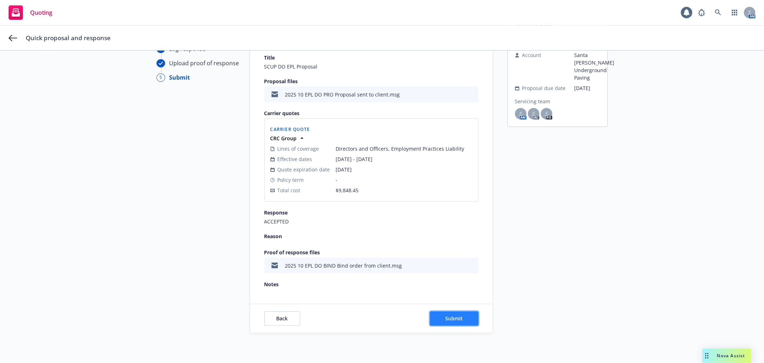
click at [456, 321] on button "Submit" at bounding box center [454, 318] width 49 height 14
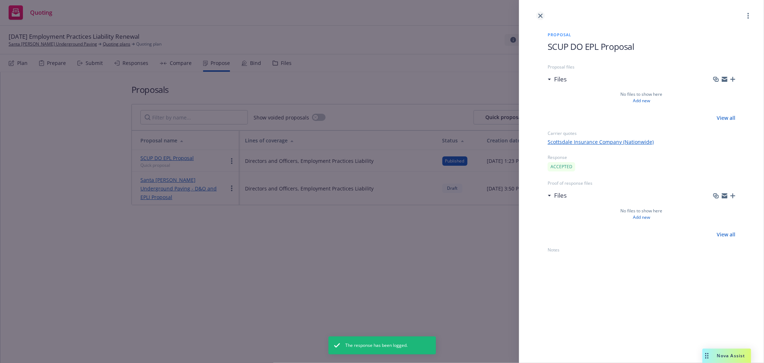
click at [540, 13] on link "close" at bounding box center [540, 15] width 9 height 9
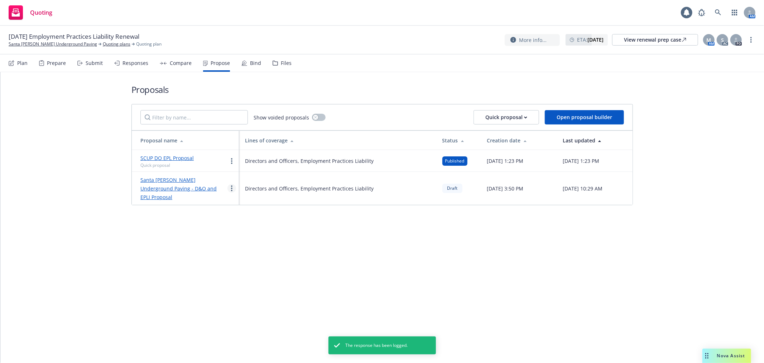
click at [230, 184] on link "more" at bounding box center [231, 188] width 9 height 9
click at [262, 239] on link "Void" at bounding box center [260, 245] width 64 height 14
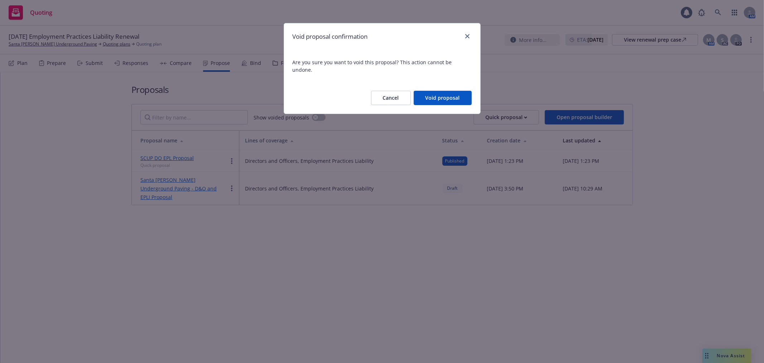
click at [445, 91] on button "Void proposal" at bounding box center [443, 98] width 58 height 14
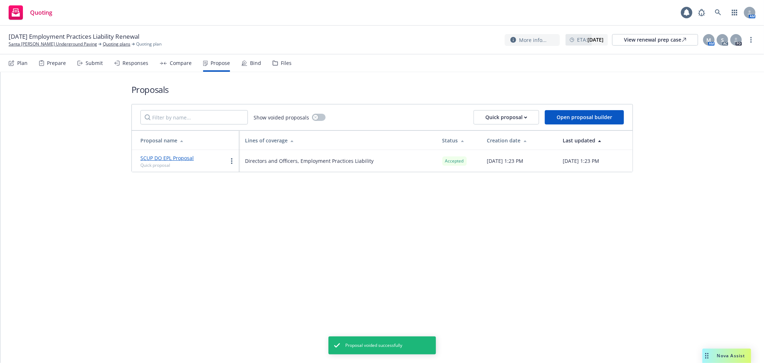
click at [251, 62] on div "Bind" at bounding box center [255, 63] width 11 height 6
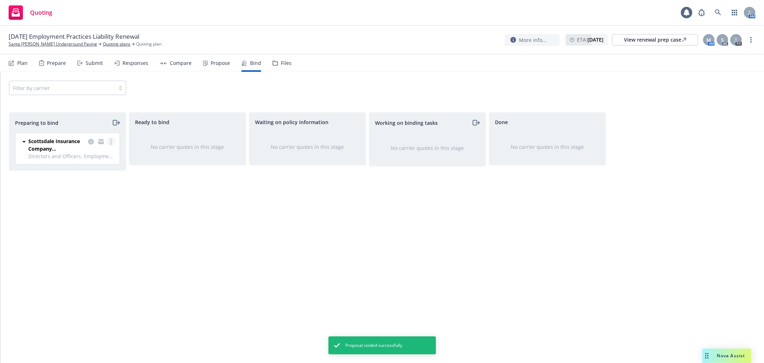
click at [112, 140] on link "more" at bounding box center [111, 141] width 9 height 9
click at [100, 173] on link "Log bind order" at bounding box center [80, 171] width 70 height 14
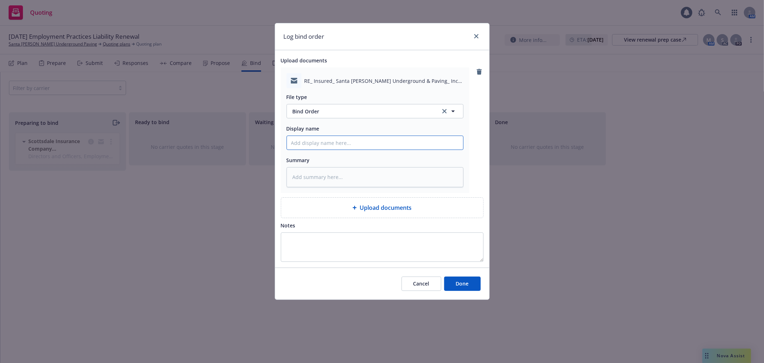
click at [339, 146] on input "Display name" at bounding box center [375, 143] width 176 height 14
click at [449, 283] on button "Done" at bounding box center [462, 283] width 37 height 14
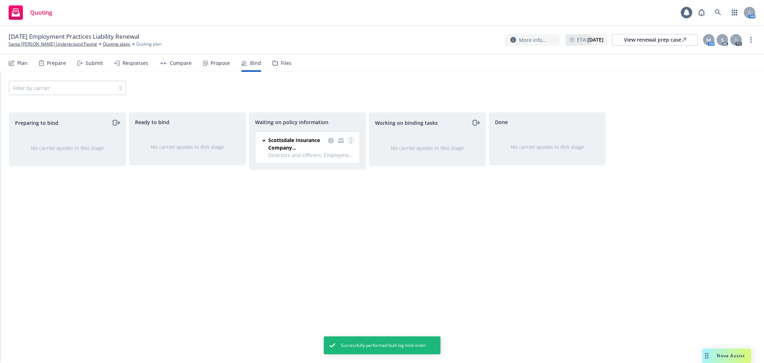
click at [351, 137] on link "more" at bounding box center [351, 140] width 9 height 9
click at [363, 223] on div "Waiting on policy information Scottsdale Insurance Company (Nationwide) Directo…" at bounding box center [307, 229] width 117 height 235
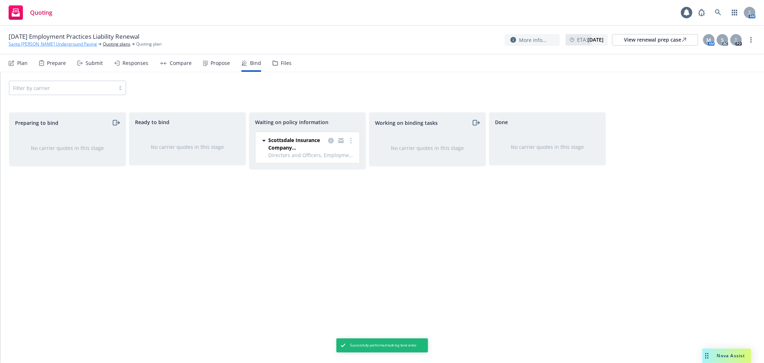
click at [54, 43] on link "Santa [PERSON_NAME] Underground Paving" at bounding box center [53, 44] width 88 height 6
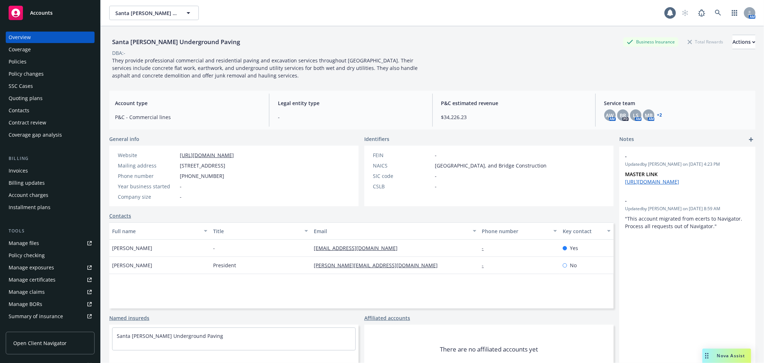
click at [47, 49] on div "Coverage" at bounding box center [50, 49] width 83 height 11
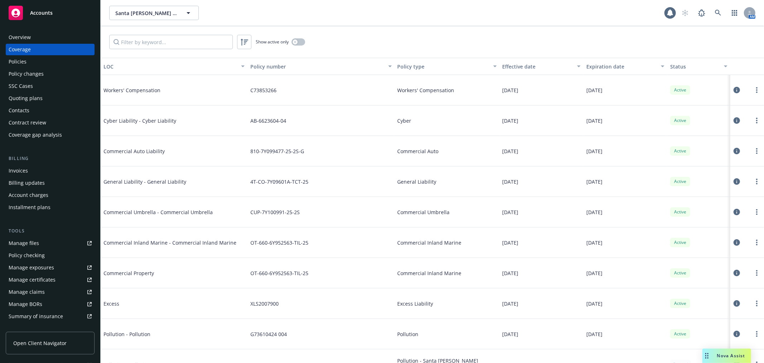
click at [45, 18] on div "Accounts" at bounding box center [50, 13] width 83 height 14
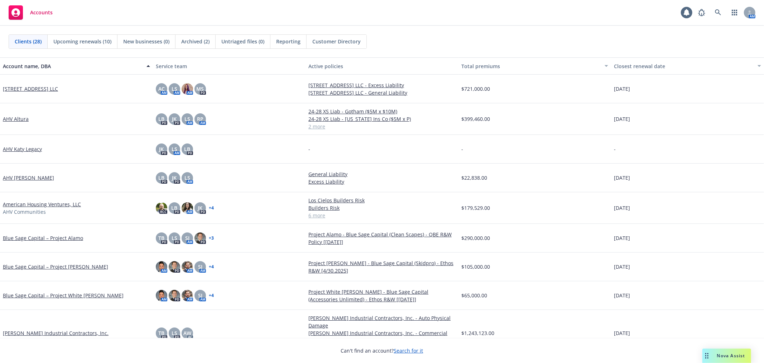
click at [123, 0] on div "Accounts 1 AM" at bounding box center [382, 13] width 764 height 26
click at [485, 34] on div "Clients (28) Upcoming renewals (10) New businesses (0) Archived (2) Untriaged f…" at bounding box center [382, 42] width 764 height 32
click at [54, 43] on span "Upcoming renewals (10)" at bounding box center [82, 42] width 58 height 8
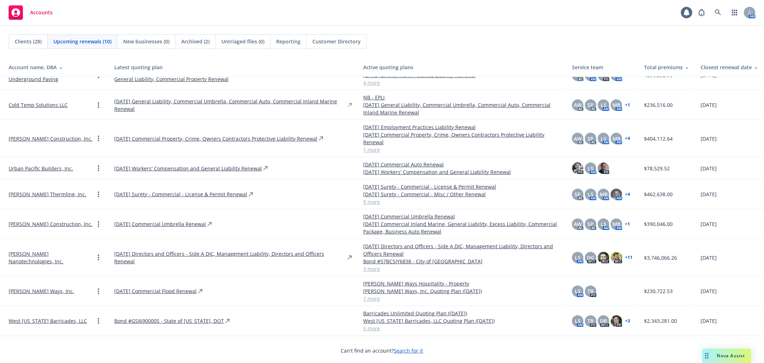
scroll to position [33, 0]
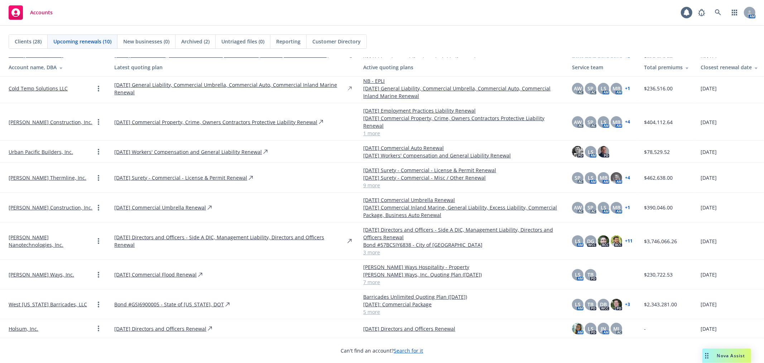
click at [58, 300] on div "West [US_STATE] Barricades, LLC" at bounding box center [56, 304] width 94 height 9
click at [52, 302] on link "West [US_STATE] Barricades, LLC" at bounding box center [48, 304] width 78 height 8
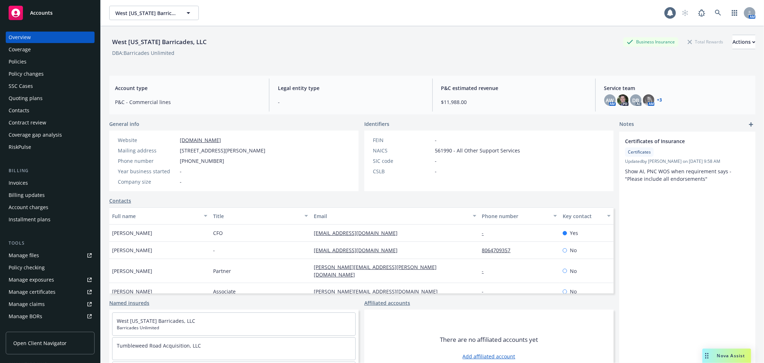
click at [37, 96] on div "Quoting plans" at bounding box center [26, 97] width 34 height 11
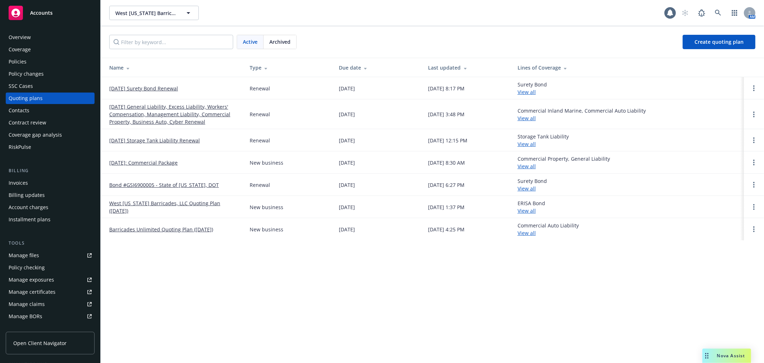
click at [155, 112] on link "[DATE] General Liability, Excess Liability, Workers' Compensation, Management L…" at bounding box center [173, 114] width 129 height 23
